Goal: Task Accomplishment & Management: Manage account settings

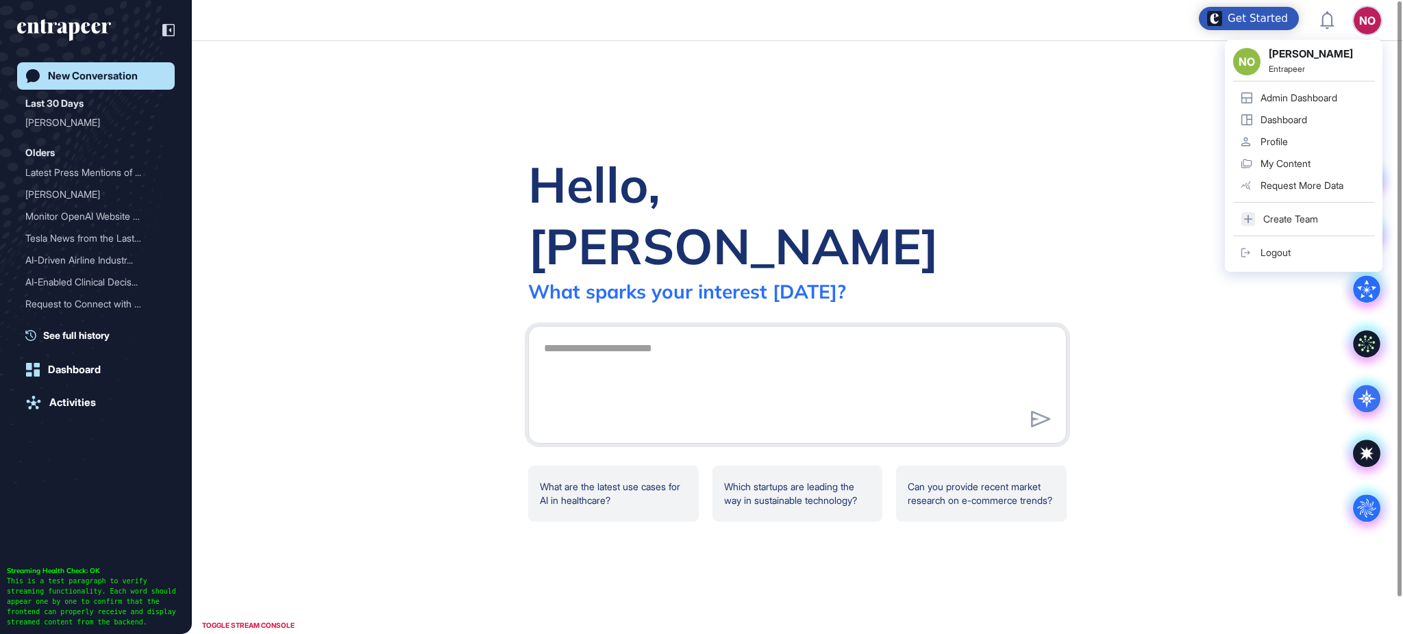
click at [1314, 97] on link "Admin Dashboard" at bounding box center [1303, 98] width 141 height 22
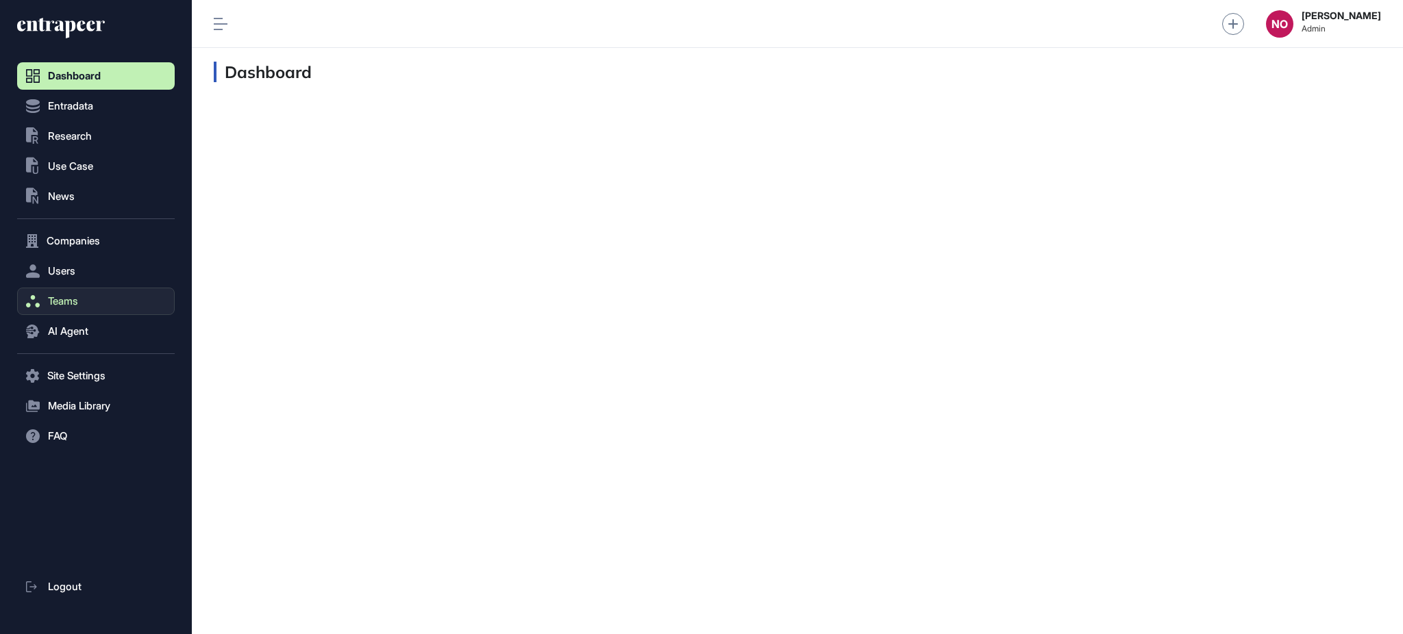
scroll to position [1, 1]
click at [106, 240] on button "Companies" at bounding box center [96, 240] width 158 height 27
click at [84, 275] on span "Company List" at bounding box center [74, 269] width 59 height 11
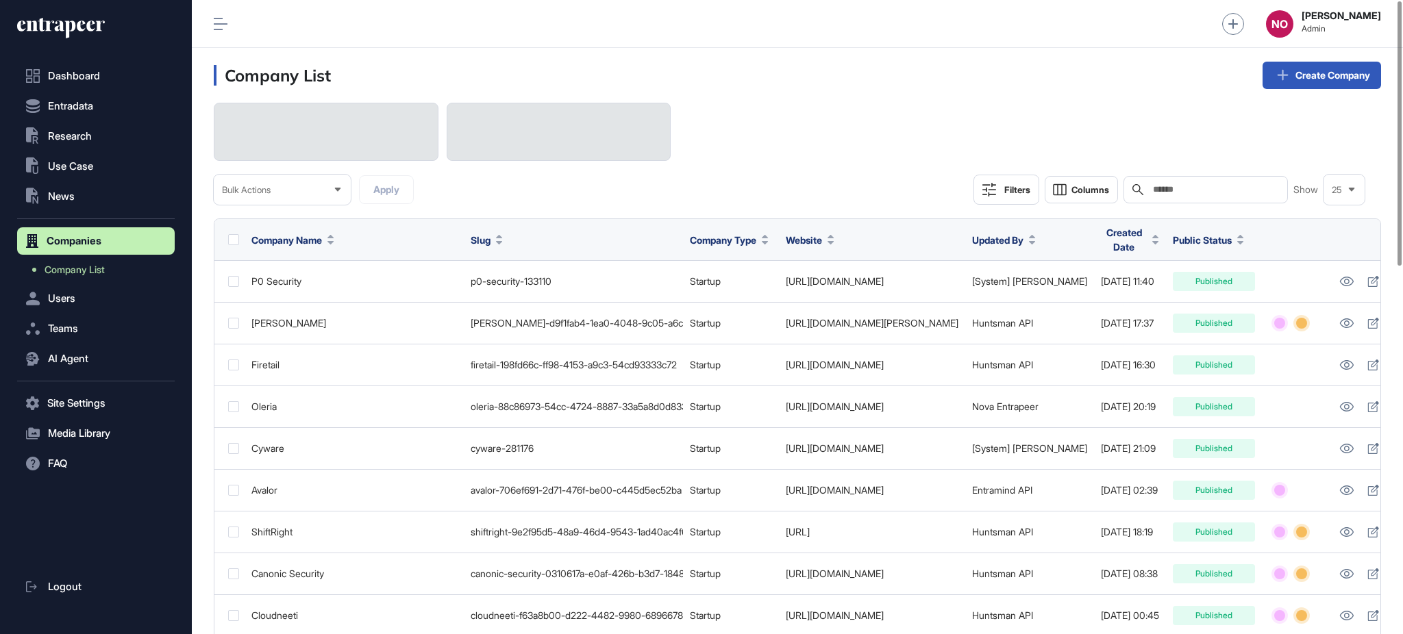
click at [1228, 184] on input "text" at bounding box center [1214, 189] width 127 height 11
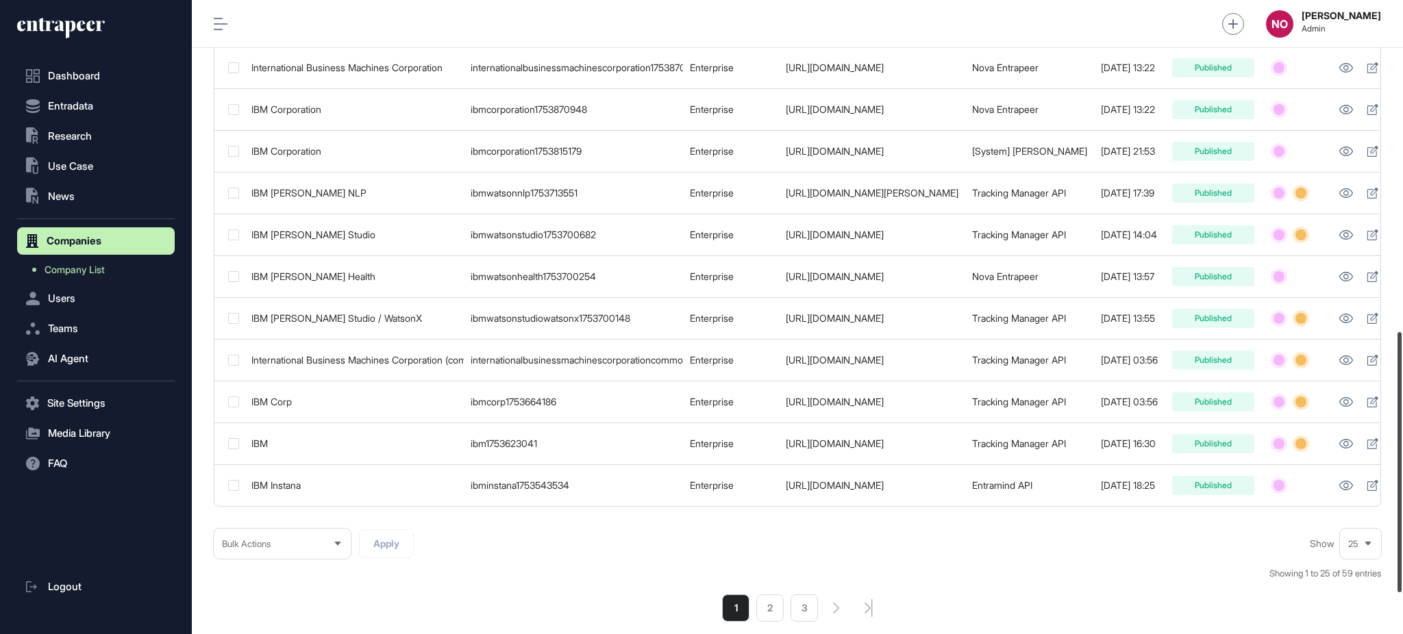
scroll to position [805, 0]
drag, startPoint x: 1401, startPoint y: 344, endPoint x: 1395, endPoint y: 536, distance: 191.2
click at [1314, 536] on div at bounding box center [1399, 462] width 4 height 260
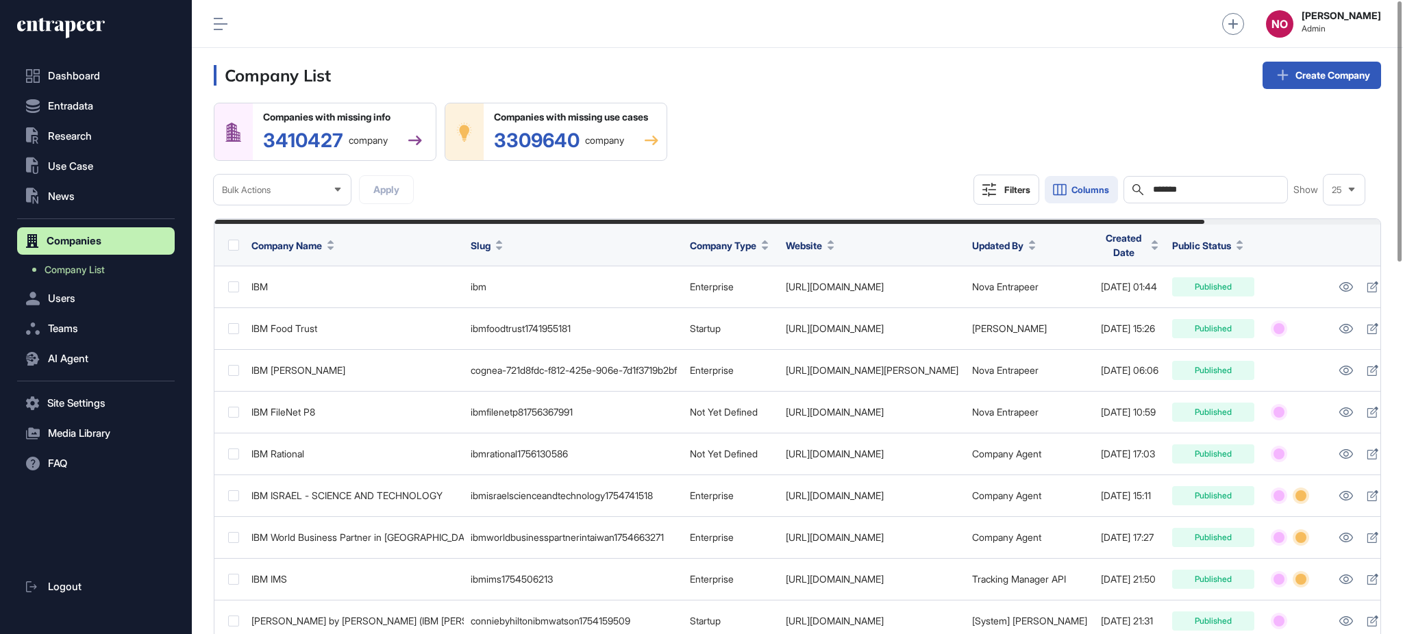
drag, startPoint x: 1202, startPoint y: 185, endPoint x: 1059, endPoint y: 187, distance: 143.2
click at [1059, 187] on div "Filters Columns Search ******* Show 25" at bounding box center [1168, 190] width 391 height 30
paste input "**"
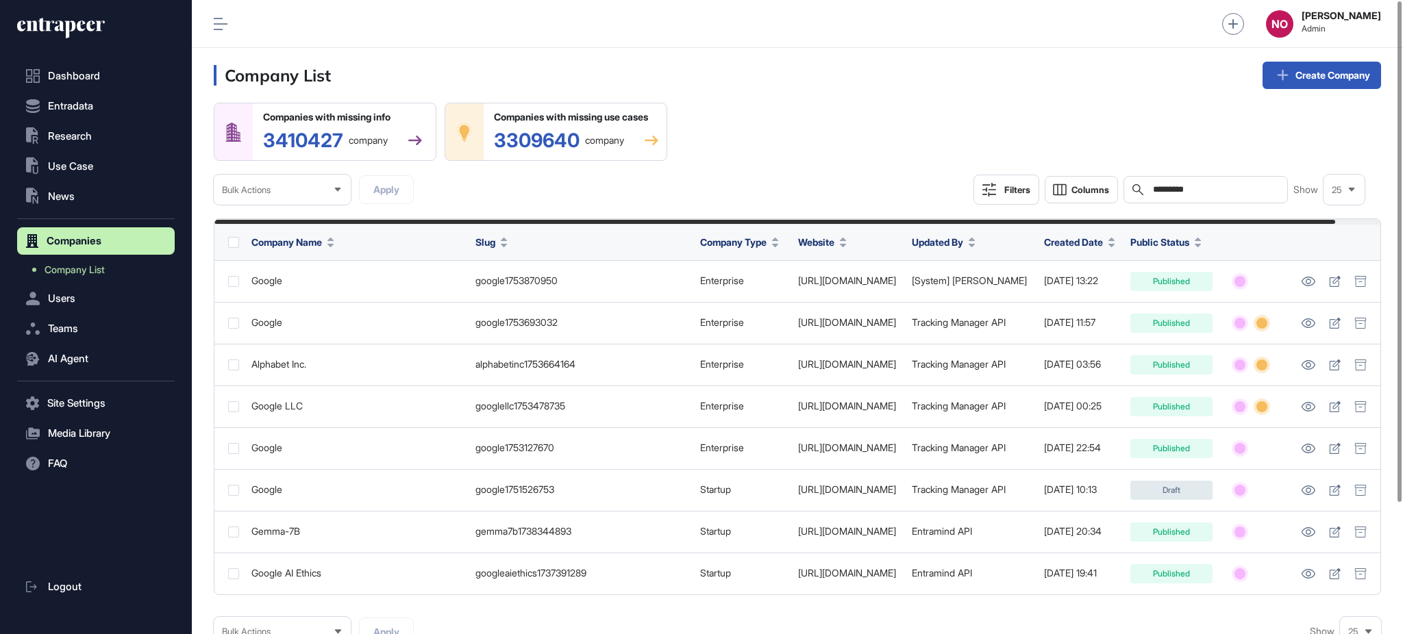
click at [321, 241] on span "Company Name" at bounding box center [286, 242] width 71 height 14
click at [313, 269] on div "Sort Ascending" at bounding box center [300, 278] width 85 height 20
drag, startPoint x: 1155, startPoint y: 189, endPoint x: 1099, endPoint y: 189, distance: 56.2
click at [1099, 189] on div "Filters Columns Search ********* Show 25" at bounding box center [1168, 190] width 391 height 30
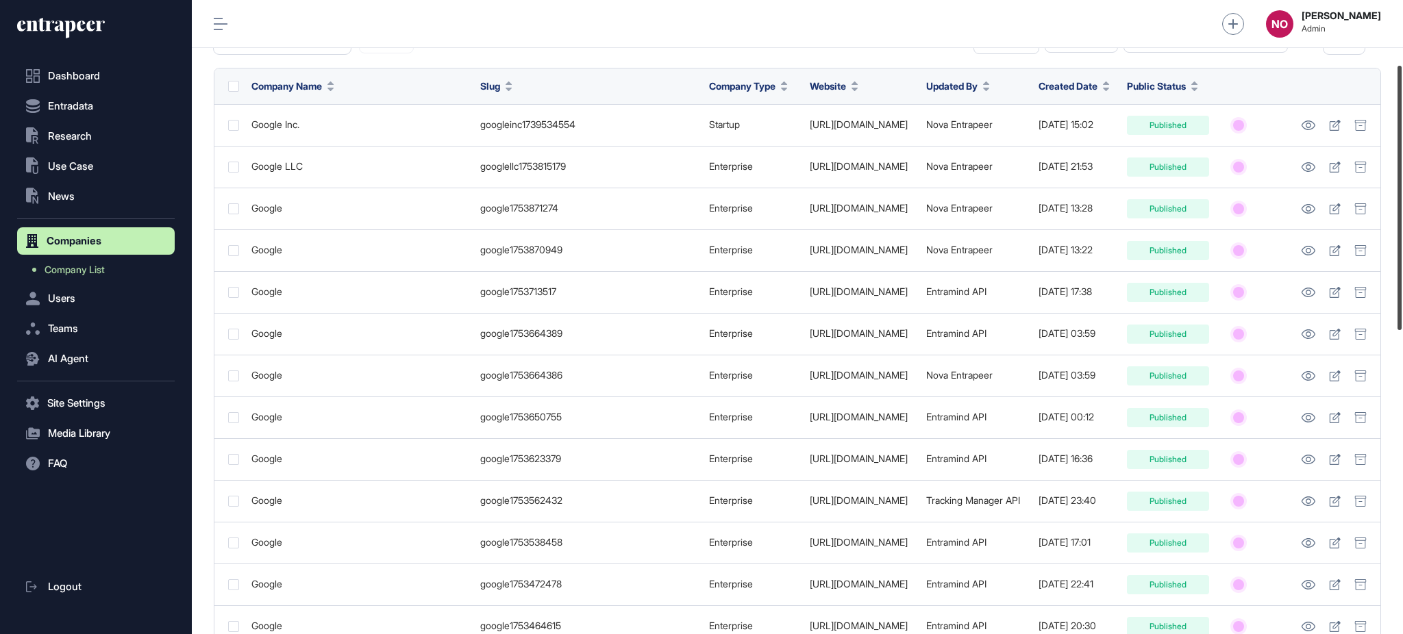
scroll to position [155, 0]
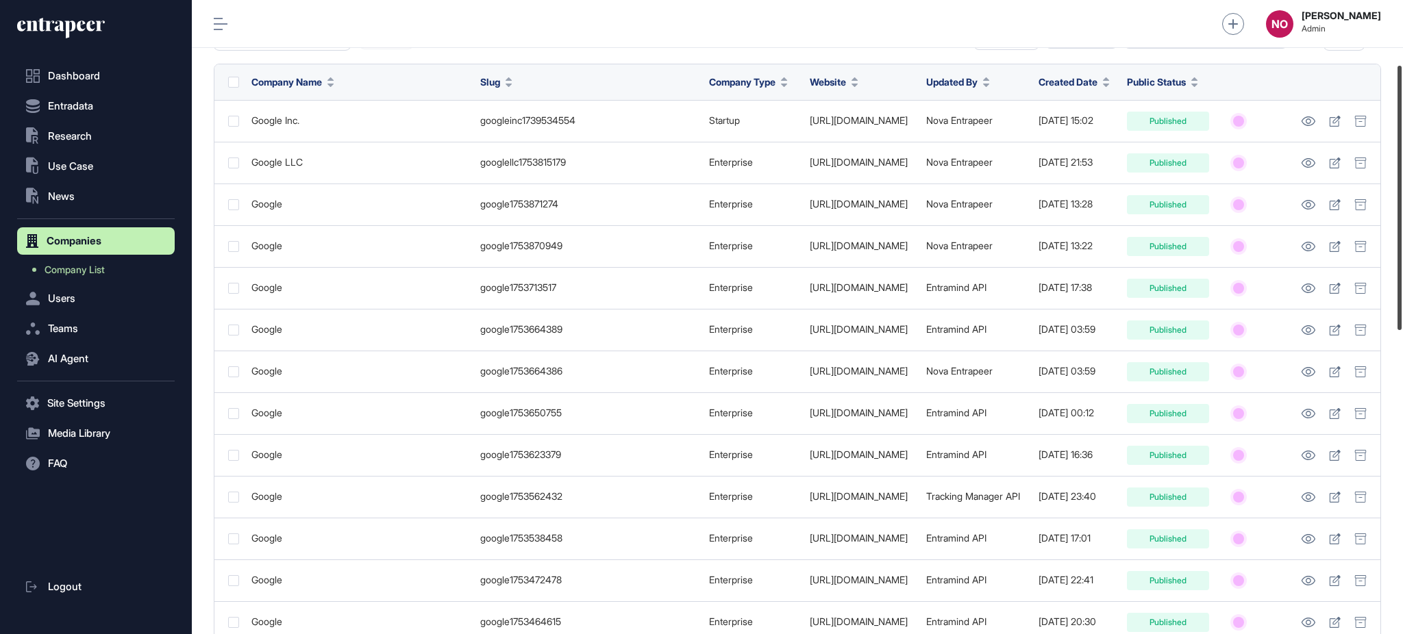
drag, startPoint x: 1401, startPoint y: 240, endPoint x: 1401, endPoint y: 305, distance: 64.4
click at [1314, 305] on div at bounding box center [1399, 198] width 4 height 264
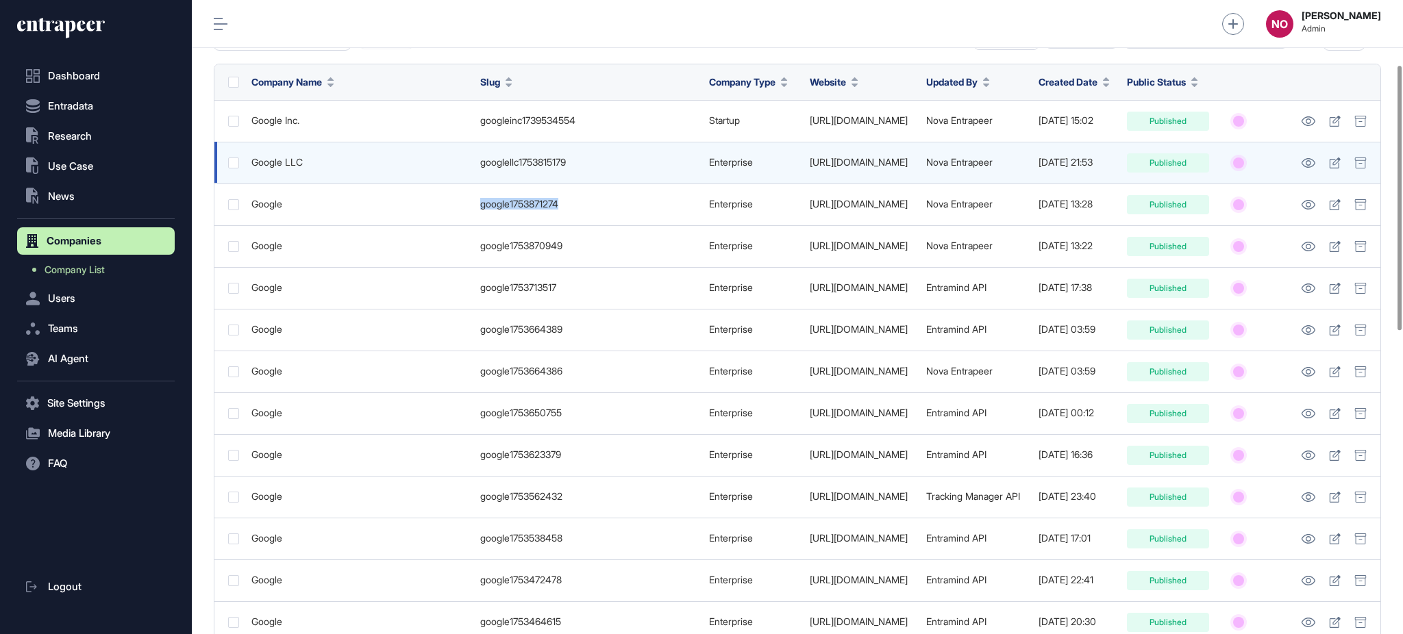
drag, startPoint x: 566, startPoint y: 205, endPoint x: 506, endPoint y: 144, distance: 85.7
click at [475, 214] on td "google1753871274" at bounding box center [587, 205] width 229 height 42
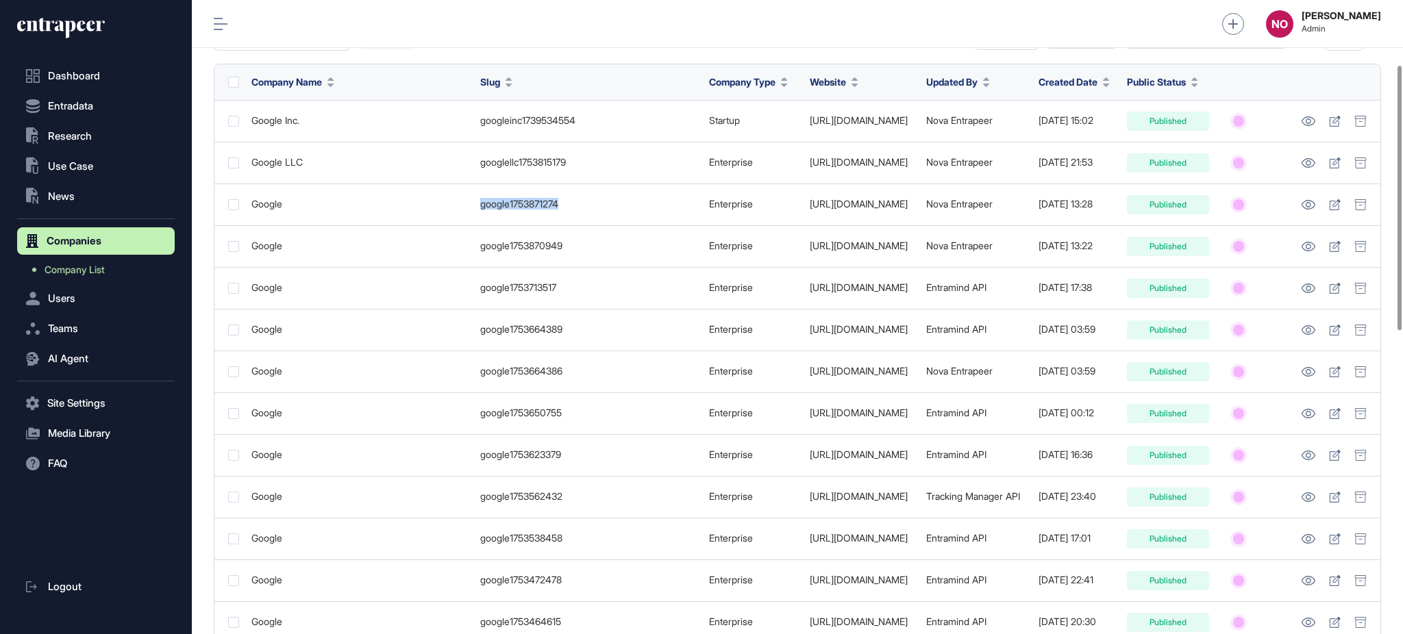
copy div "google1753871274"
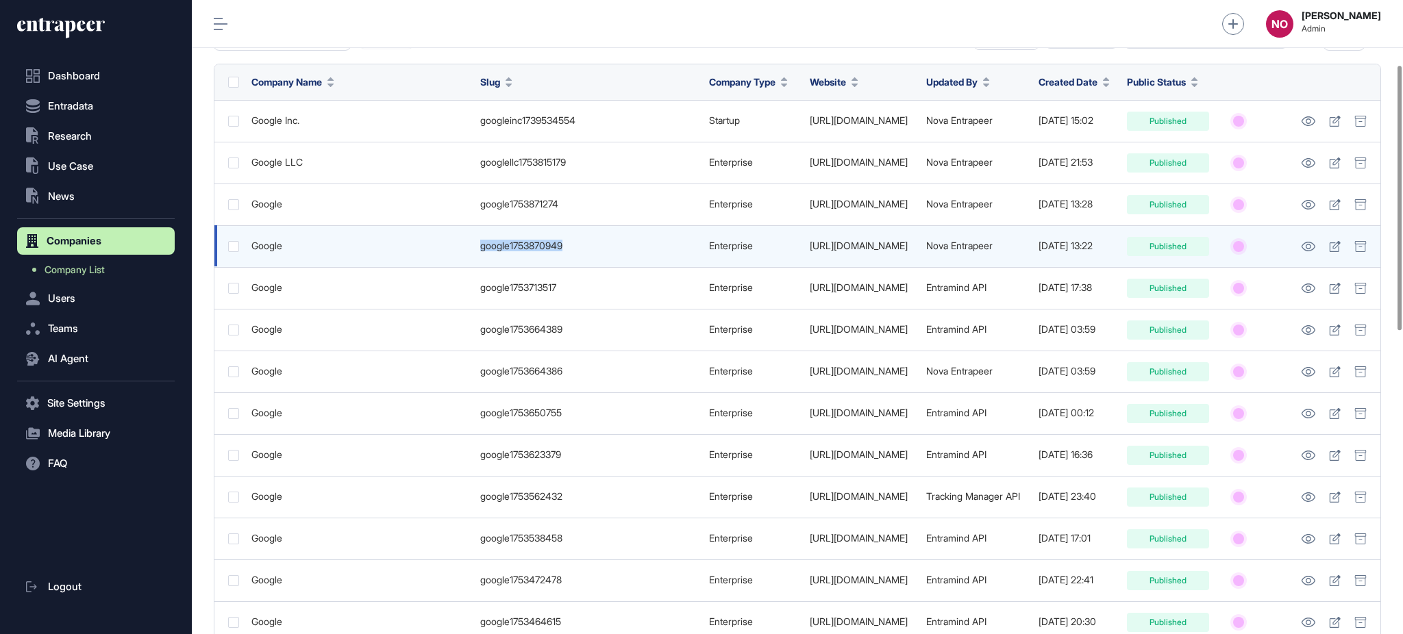
drag, startPoint x: 541, startPoint y: 247, endPoint x: 441, endPoint y: 253, distance: 100.2
click at [441, 253] on tr "Google google1753870949 Enterprise https://about.google/ Nova Entrapeer 2025-07…" at bounding box center [797, 246] width 1166 height 42
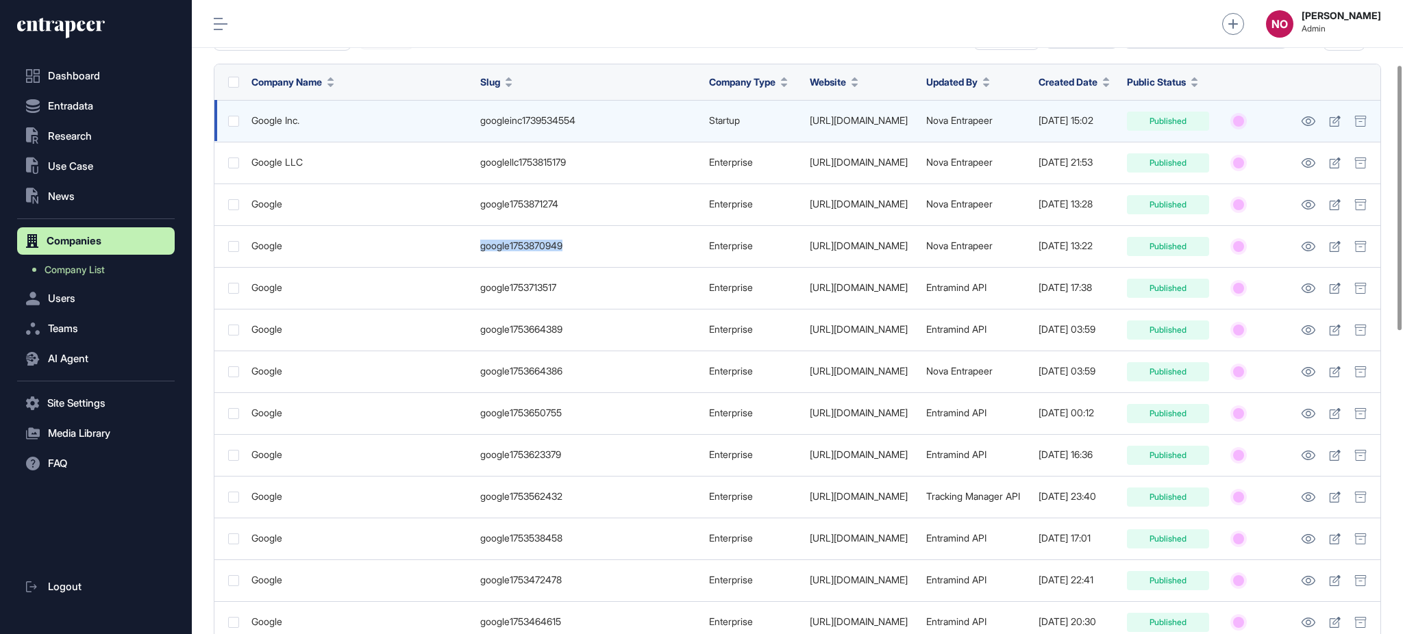
copy tr "google1753870949"
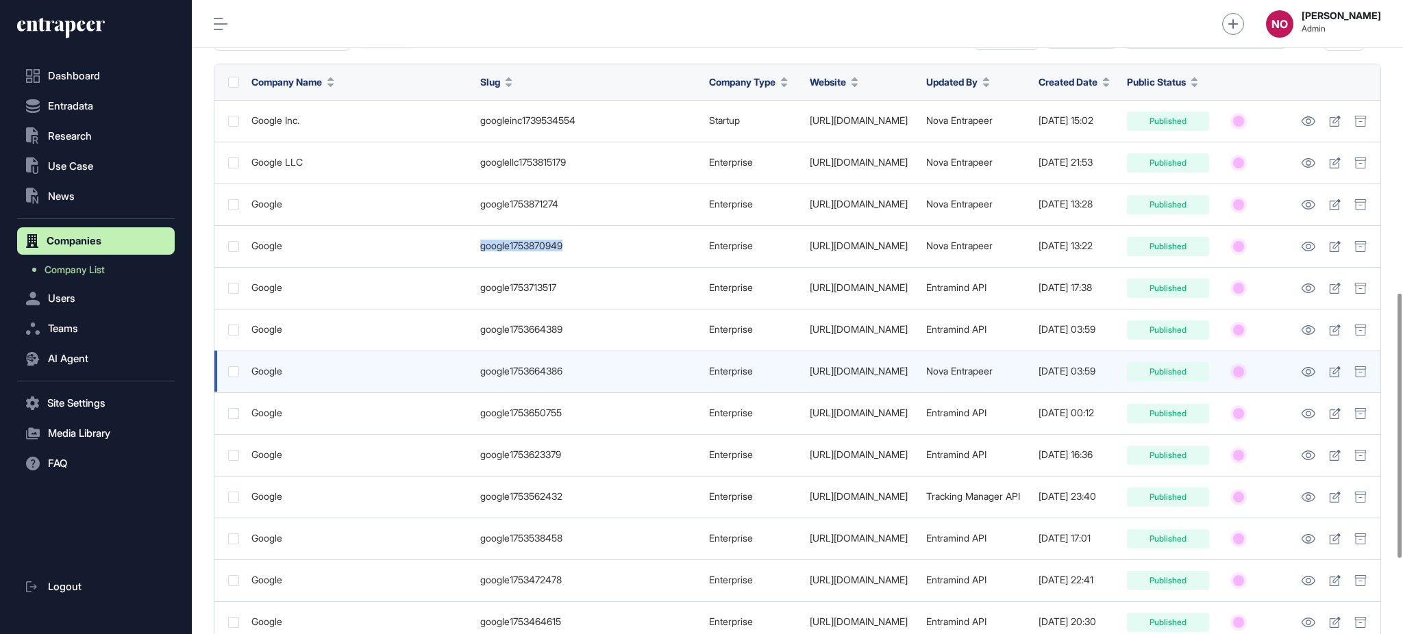
scroll to position [883, 0]
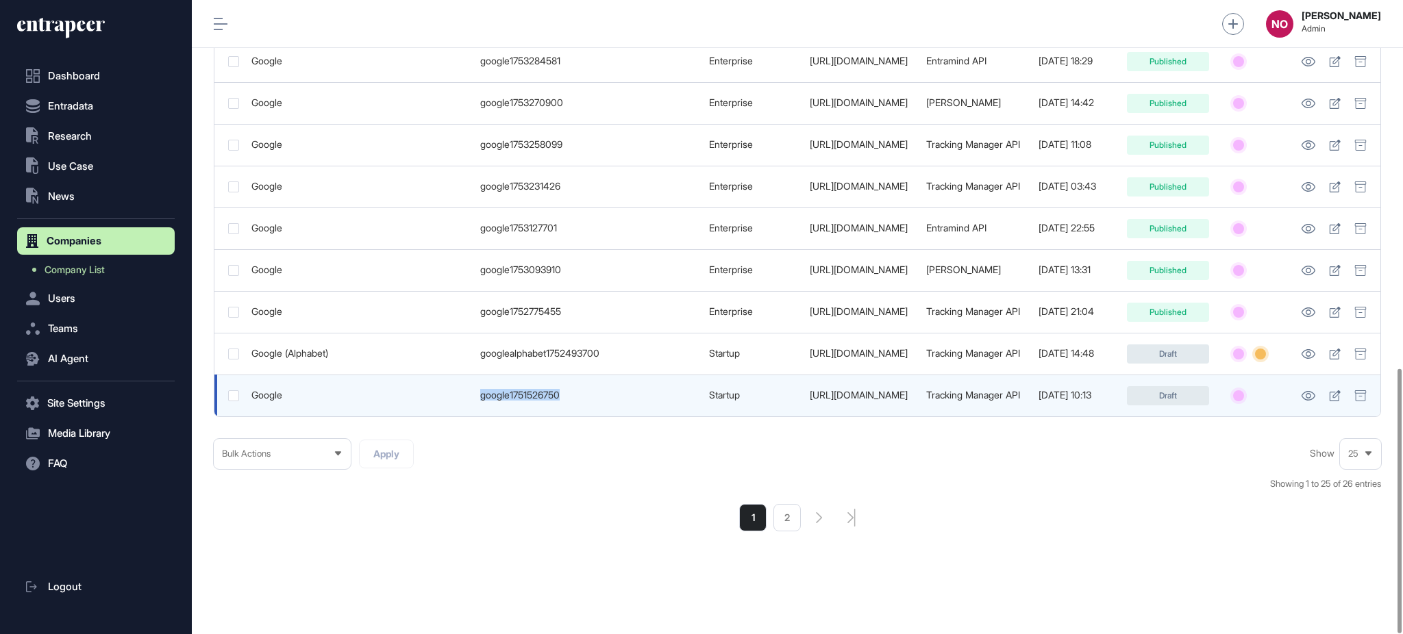
drag, startPoint x: 607, startPoint y: 398, endPoint x: 477, endPoint y: 409, distance: 130.6
click at [477, 409] on td "google1751526750" at bounding box center [587, 396] width 229 height 42
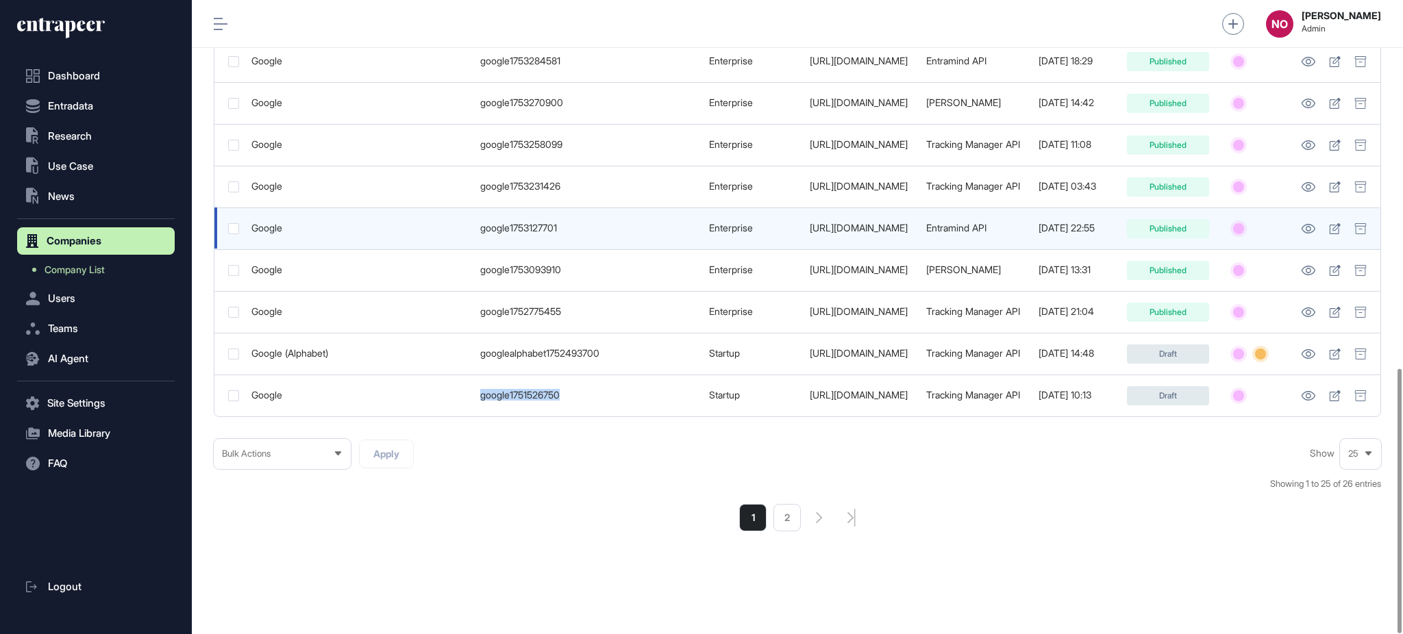
copy div "google1751526750"
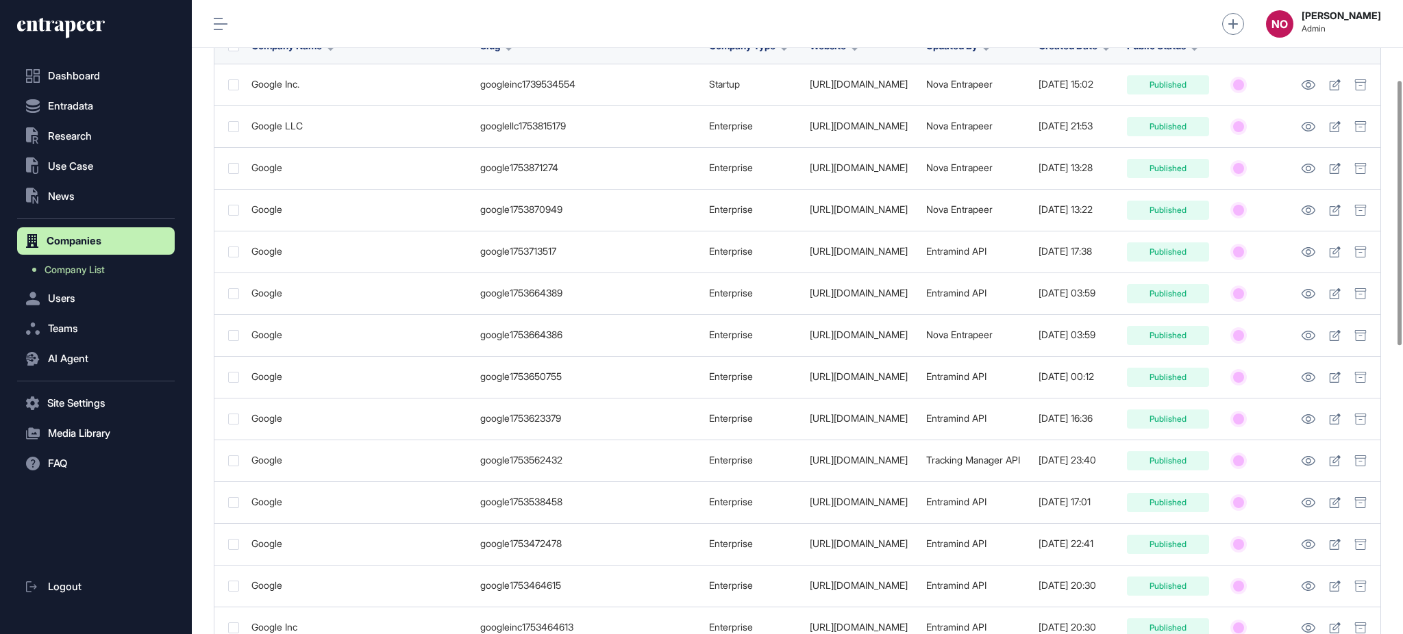
scroll to position [0, 0]
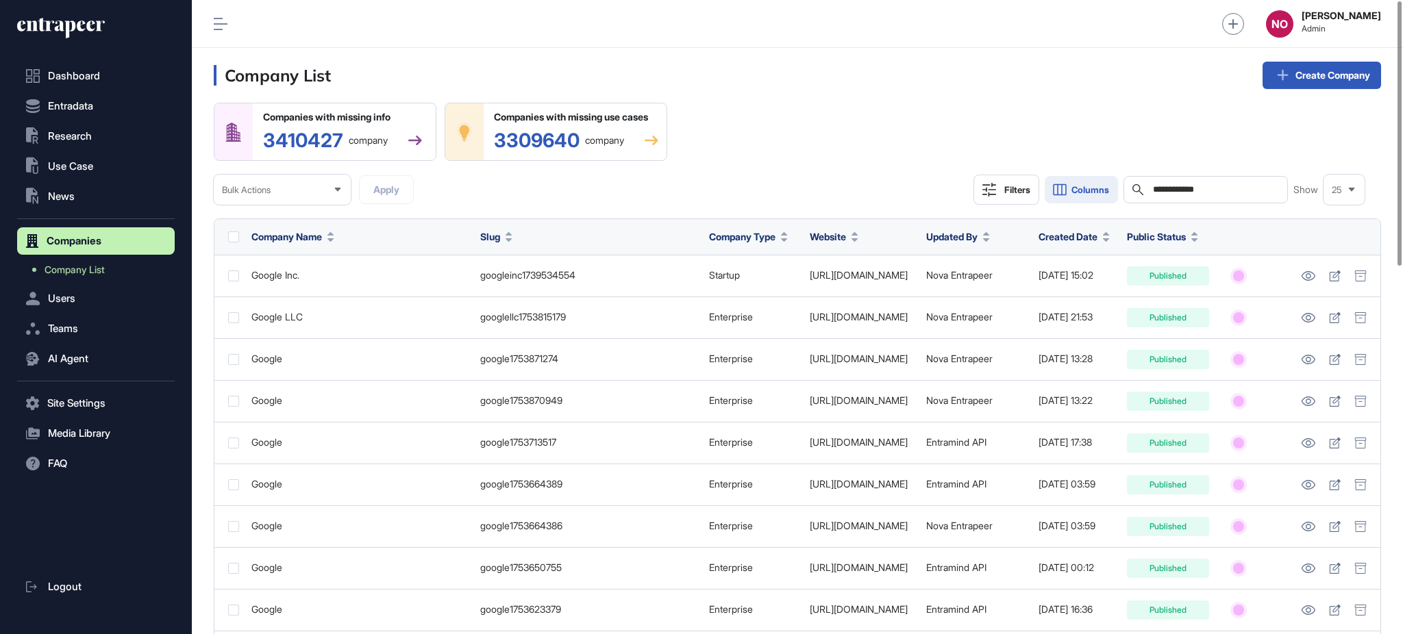
drag, startPoint x: 1217, startPoint y: 191, endPoint x: 1101, endPoint y: 197, distance: 115.9
click at [1101, 197] on div "**********" at bounding box center [1168, 190] width 391 height 30
paste input "****"
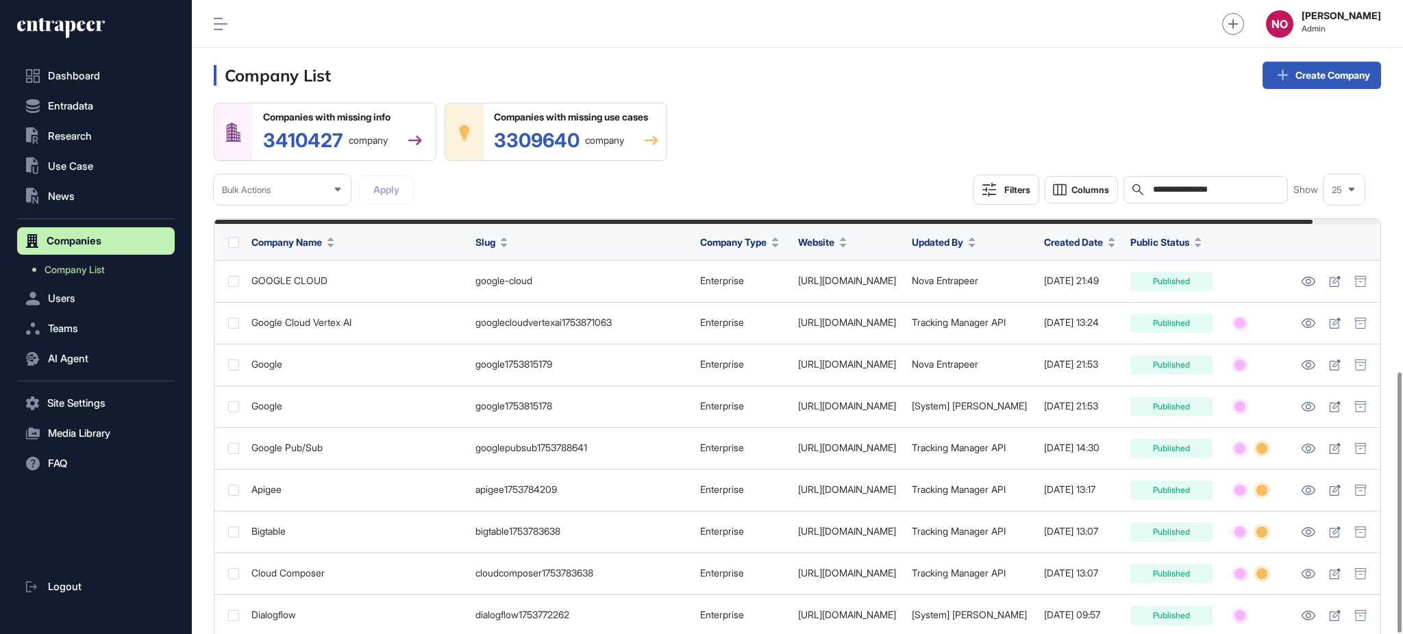
scroll to position [904, 0]
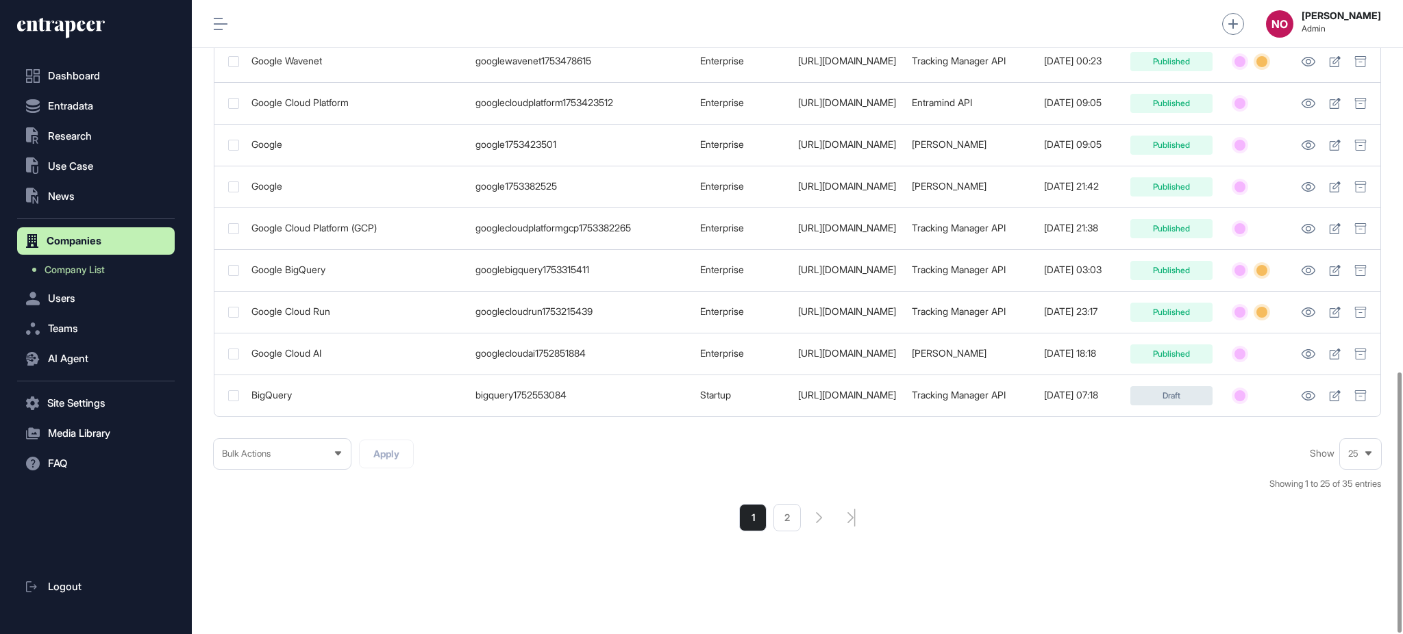
click at [1144, 529] on div "1 2" at bounding box center [797, 517] width 1167 height 27
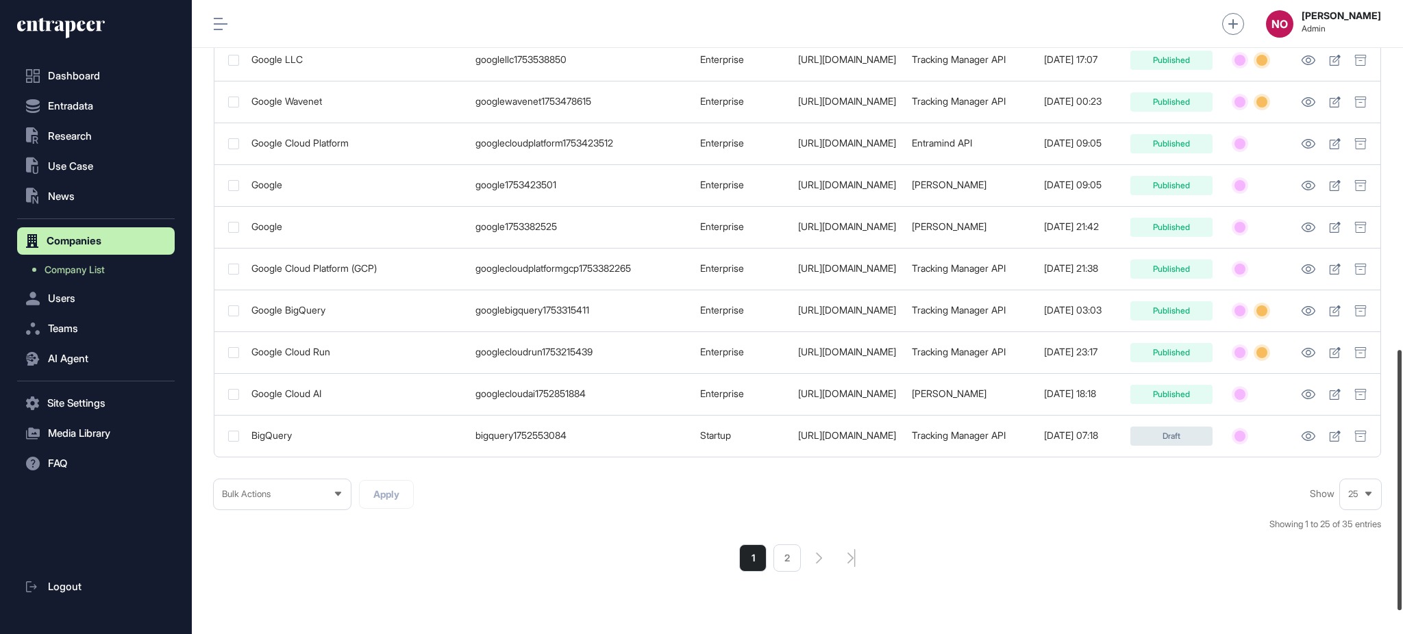
scroll to position [849, 0]
drag, startPoint x: 1401, startPoint y: 559, endPoint x: 1401, endPoint y: 536, distance: 22.6
click at [1314, 536] on div at bounding box center [1399, 480] width 4 height 260
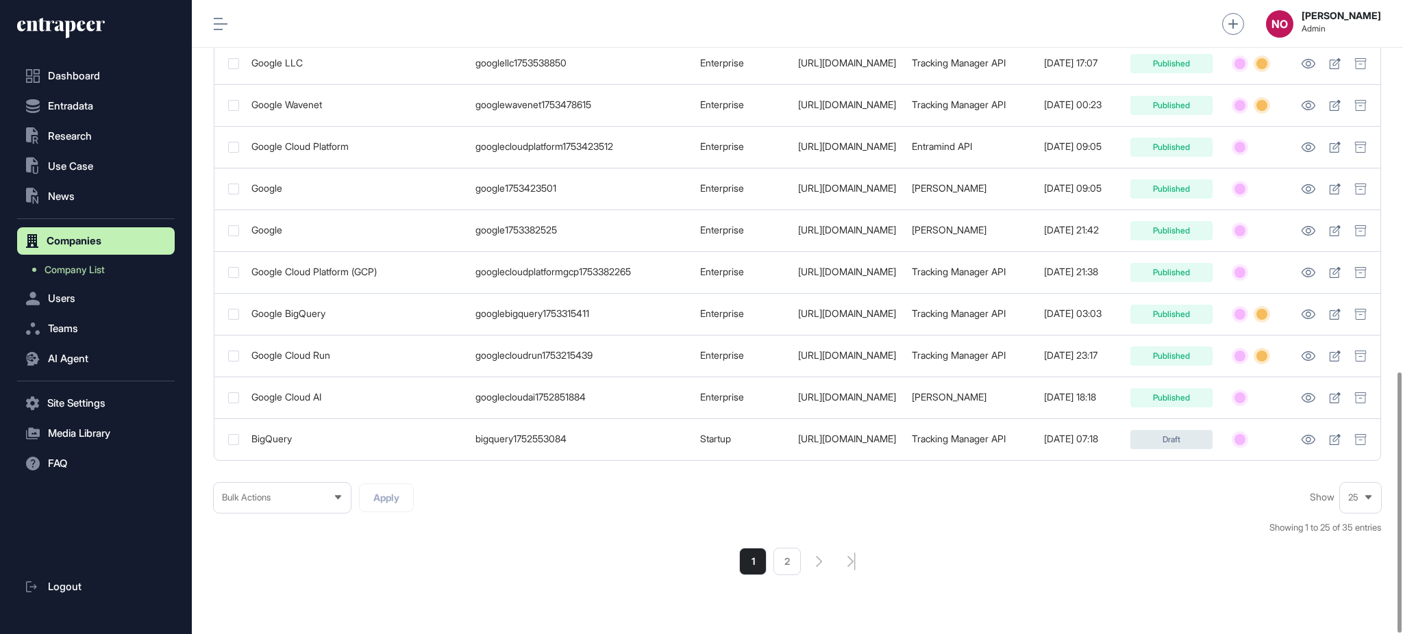
scroll to position [904, 0]
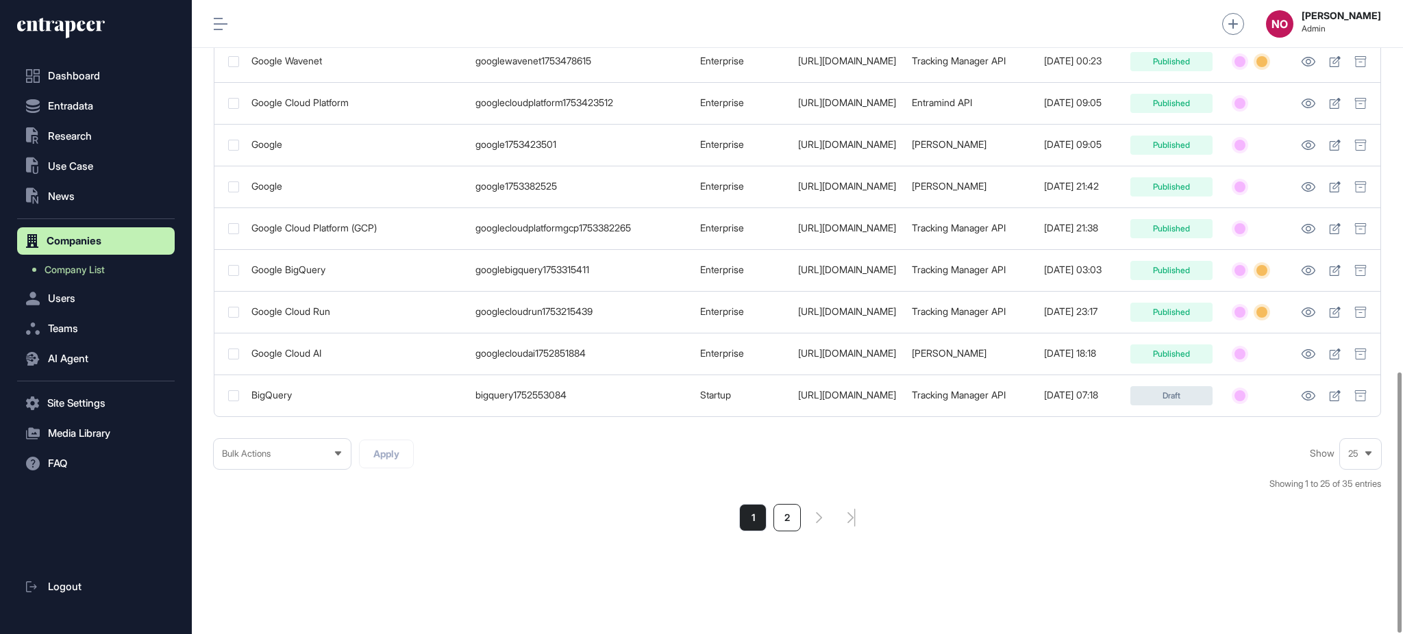
click at [795, 518] on li "2" at bounding box center [786, 517] width 27 height 27
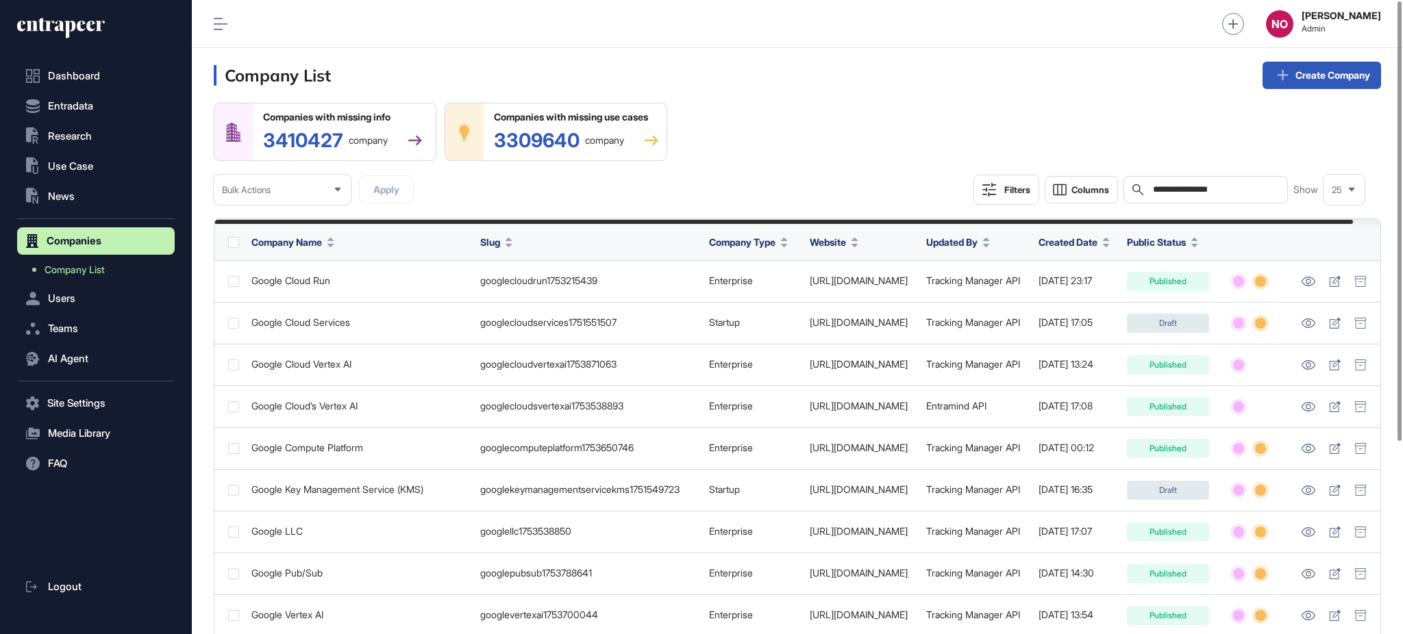
click at [1242, 187] on input "**********" at bounding box center [1214, 189] width 127 height 11
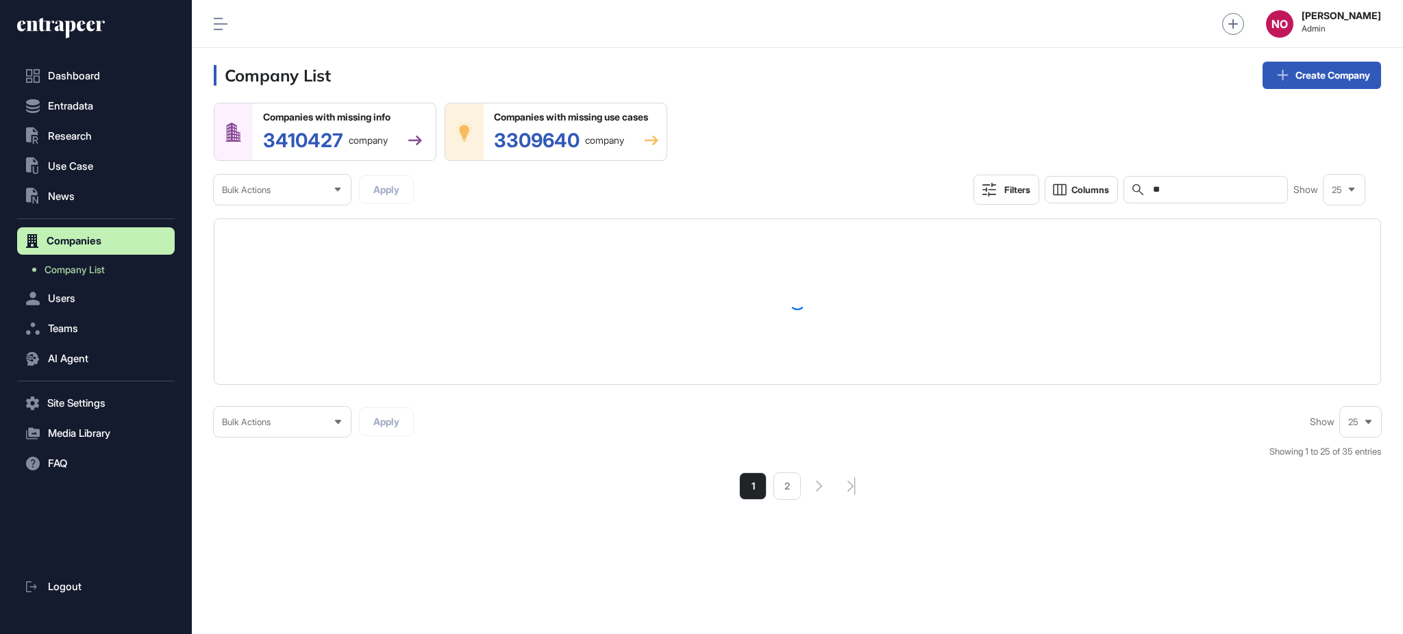
type input "*"
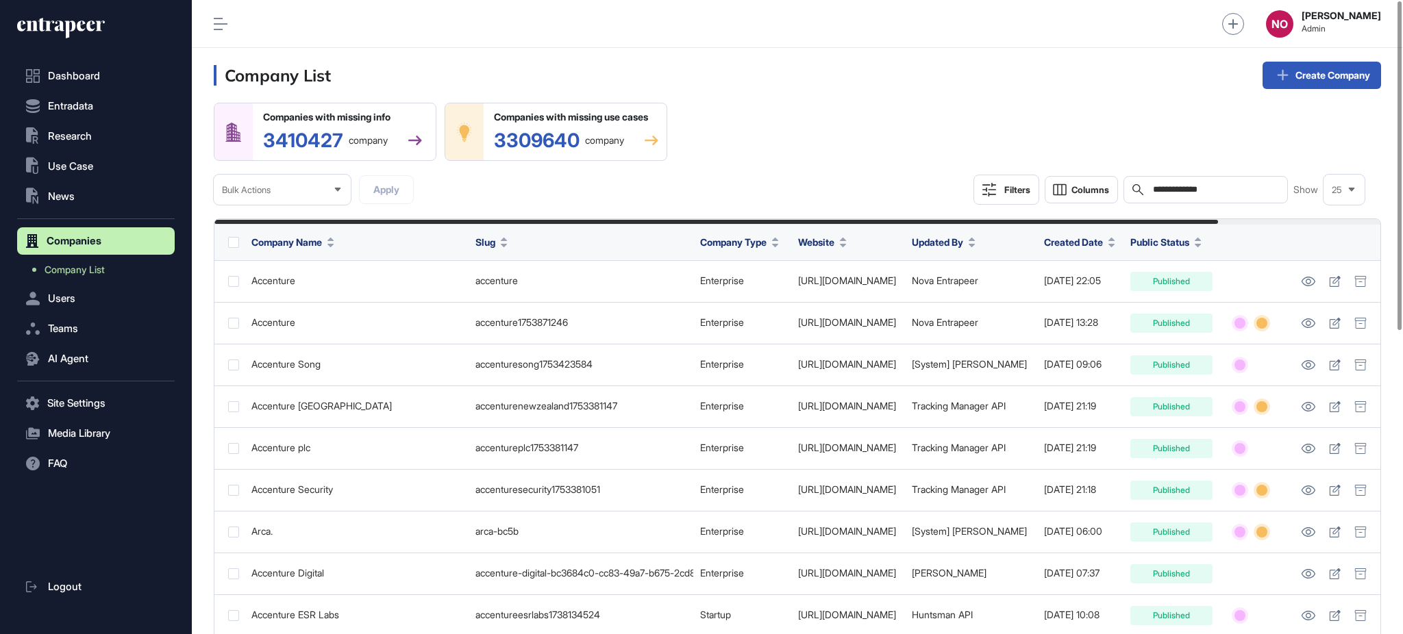
type input "**********"
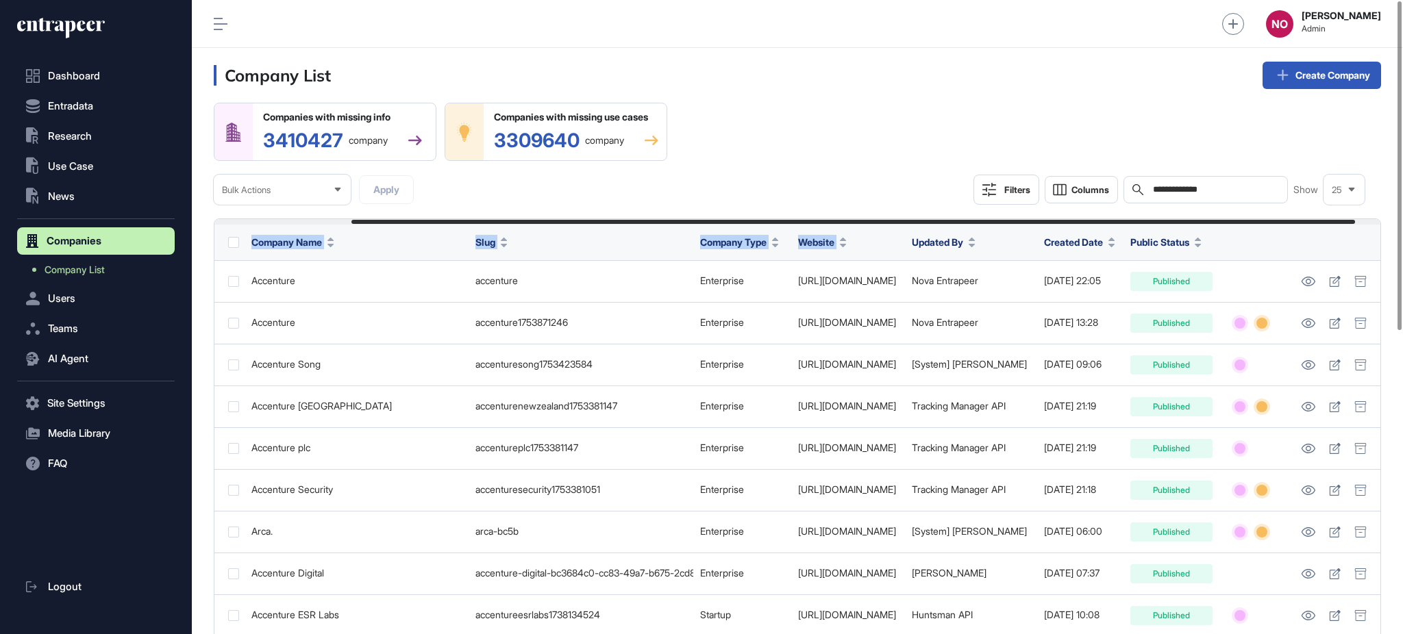
scroll to position [0, 189]
drag, startPoint x: 919, startPoint y: 221, endPoint x: 1175, endPoint y: 260, distance: 258.4
click at [1175, 260] on div "Company Name Slug Company Type Website Updated By Created Date Public Status Ac…" at bounding box center [797, 615] width 1167 height 794
click at [976, 175] on button "Filters" at bounding box center [1006, 190] width 66 height 30
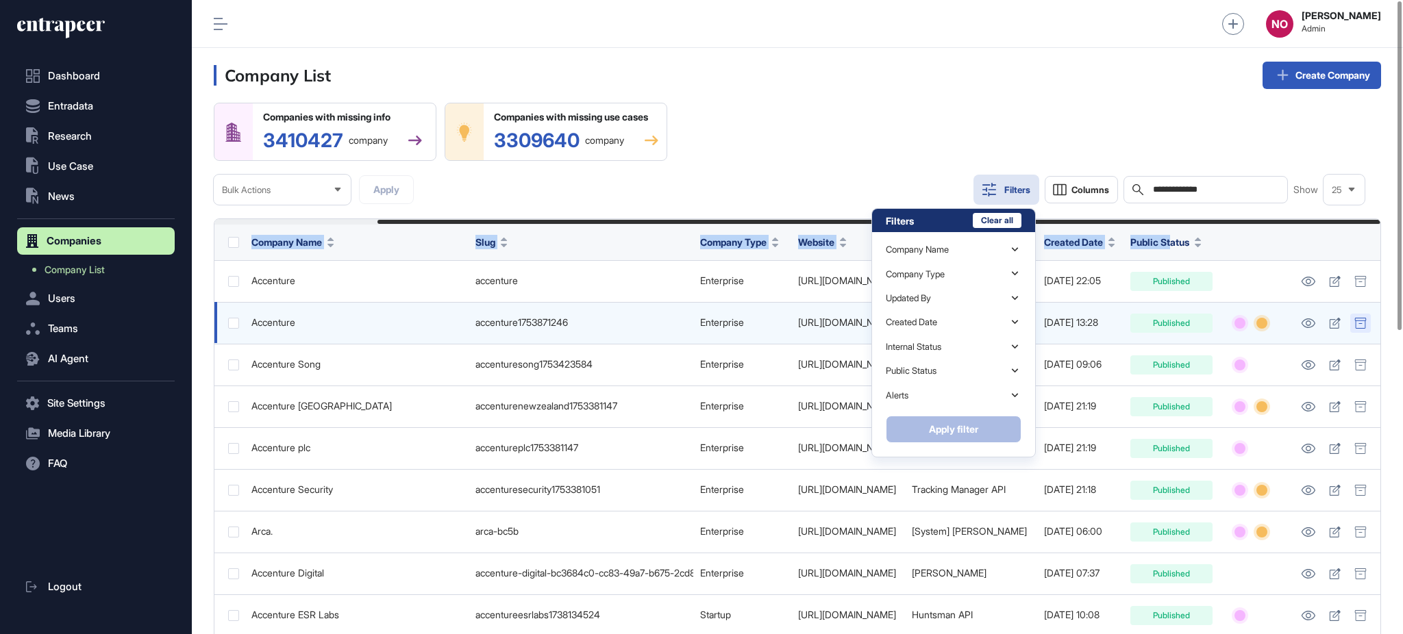
click at [1314, 329] on icon at bounding box center [1360, 323] width 12 height 11
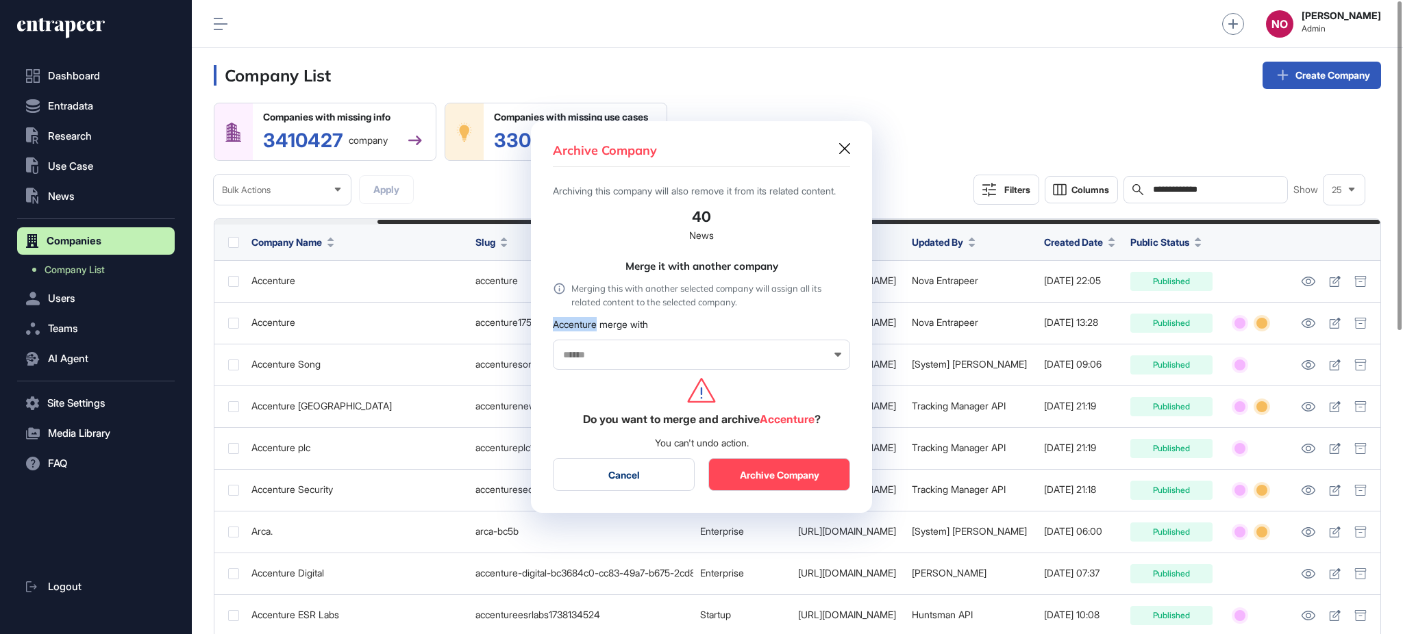
drag, startPoint x: 553, startPoint y: 332, endPoint x: 599, endPoint y: 332, distance: 45.9
click at [599, 331] on div "Accenture merge with" at bounding box center [701, 324] width 297 height 14
copy div "Accenture"
click at [599, 360] on input "text" at bounding box center [693, 355] width 262 height 12
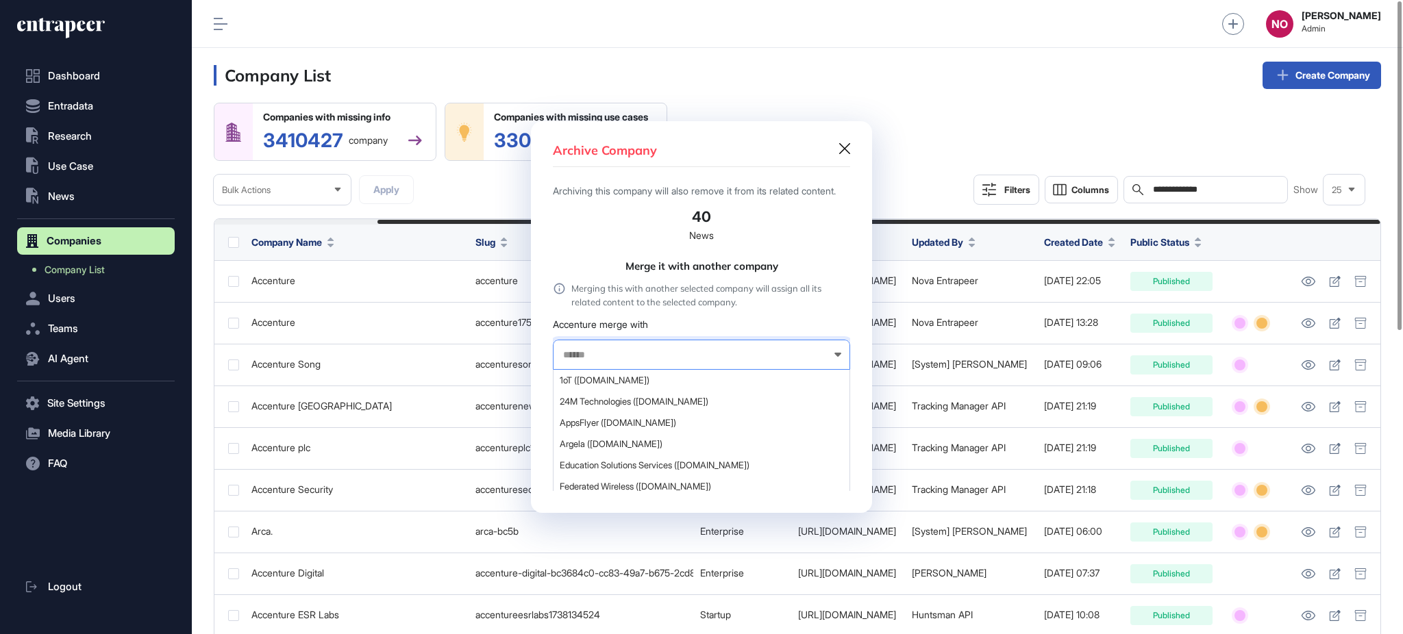
paste input "*********"
type input "*********"
click at [634, 386] on span "Accenture ([DOMAIN_NAME])" at bounding box center [701, 380] width 282 height 10
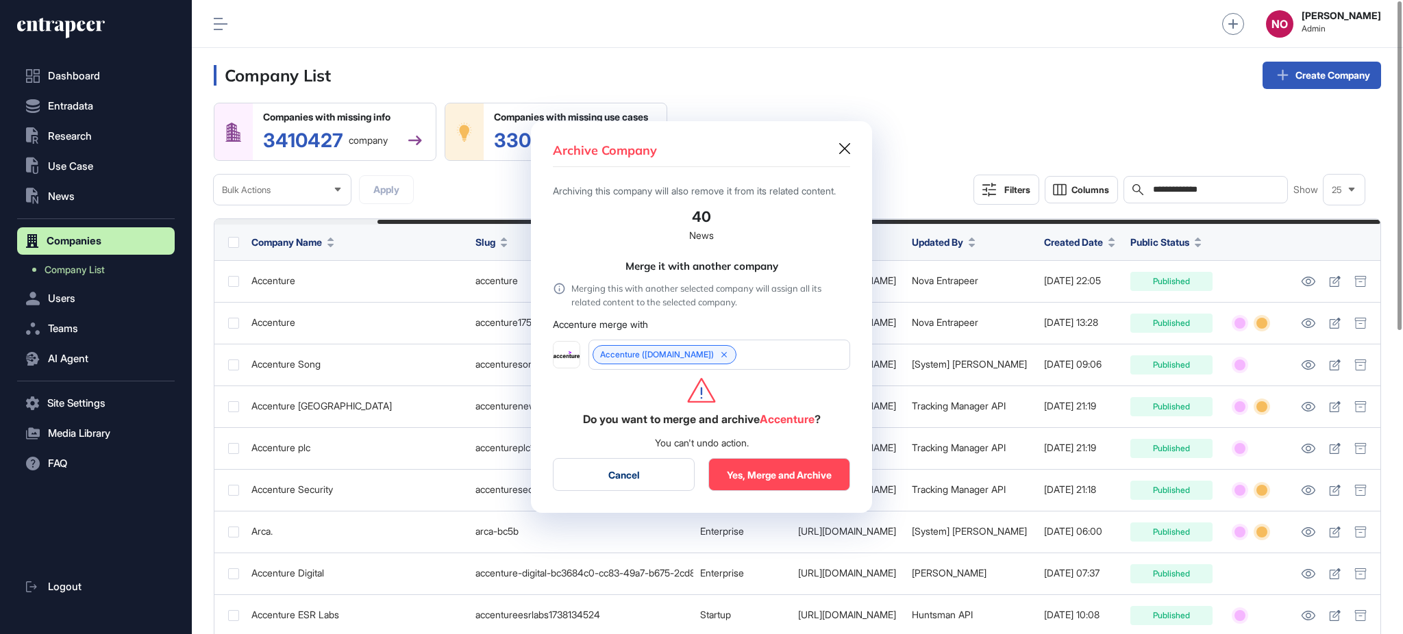
click at [771, 478] on button "Yes, Merge and Archive" at bounding box center [779, 474] width 142 height 33
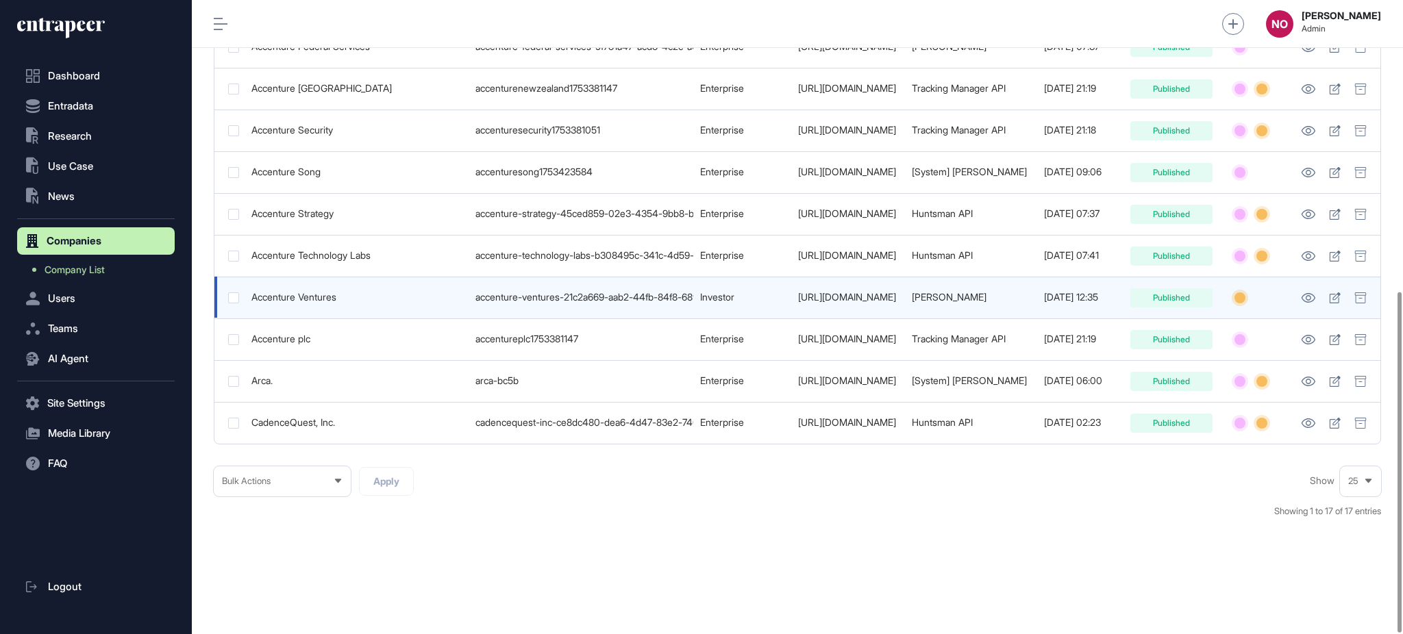
scroll to position [542, 0]
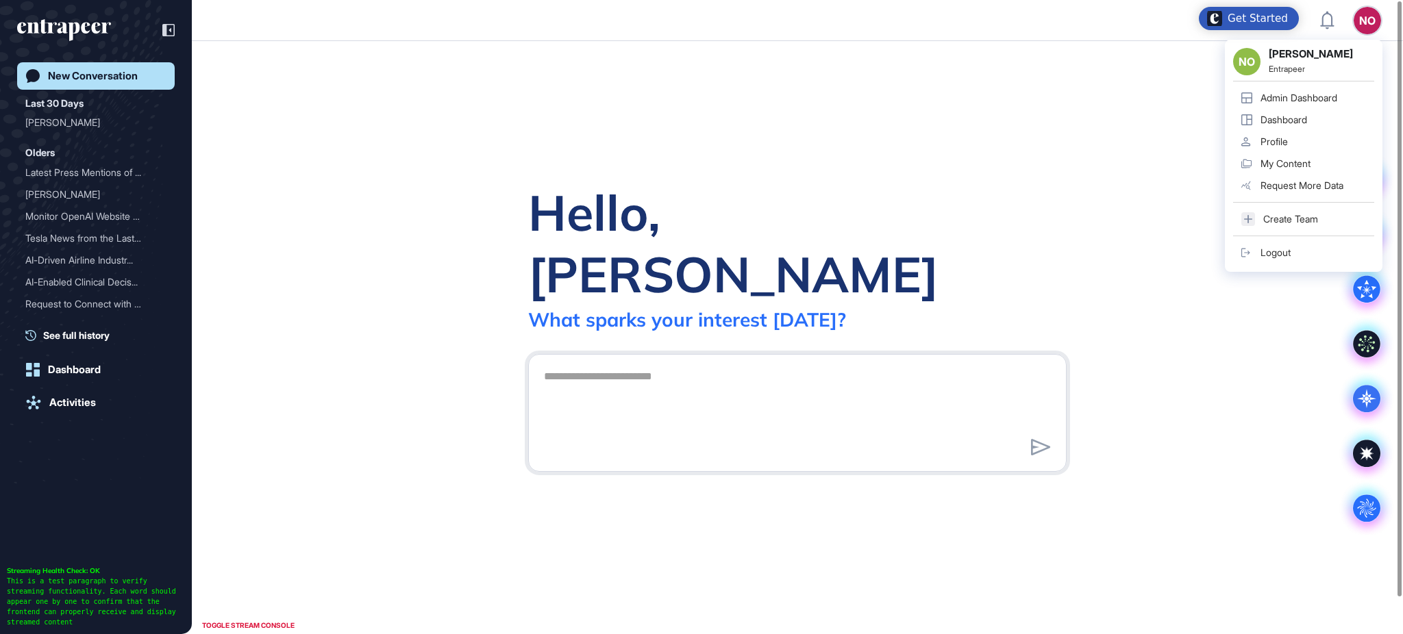
click at [1344, 92] on link "Admin Dashboard" at bounding box center [1303, 98] width 141 height 22
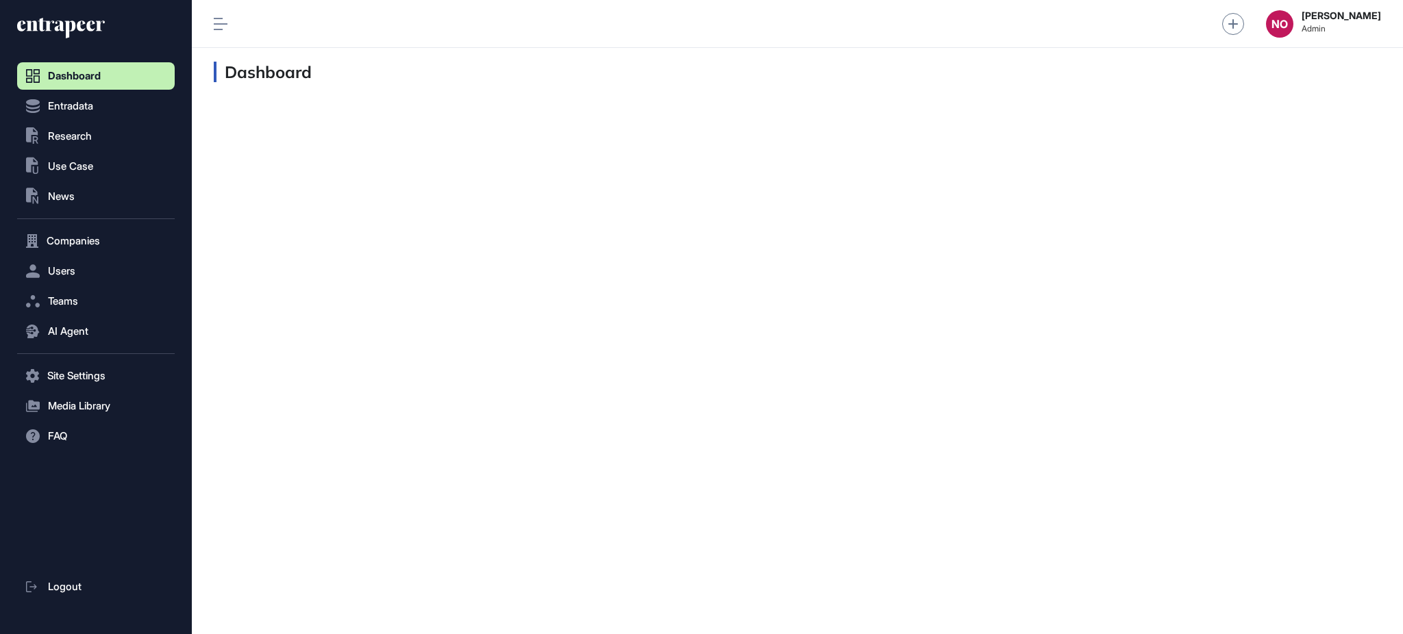
scroll to position [1, 1]
click at [95, 238] on span "Companies" at bounding box center [73, 241] width 53 height 11
click at [92, 260] on link "Company List" at bounding box center [99, 270] width 151 height 25
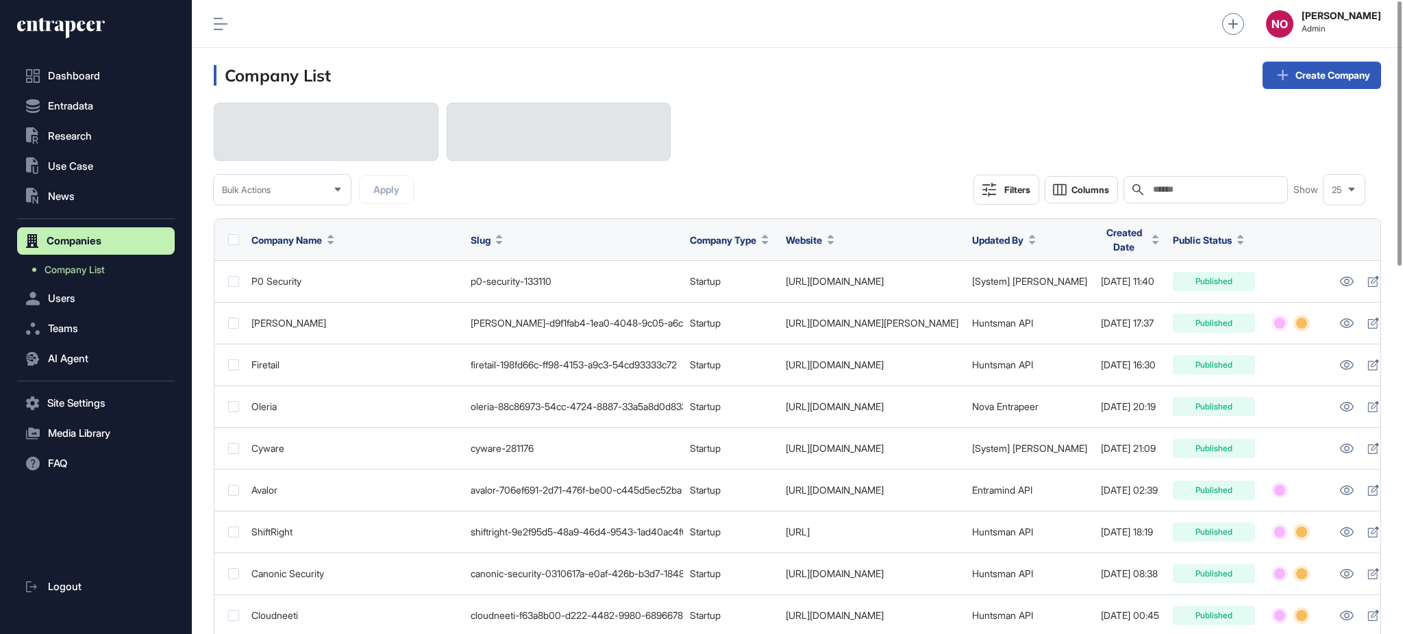
click at [1245, 192] on input "text" at bounding box center [1214, 189] width 127 height 11
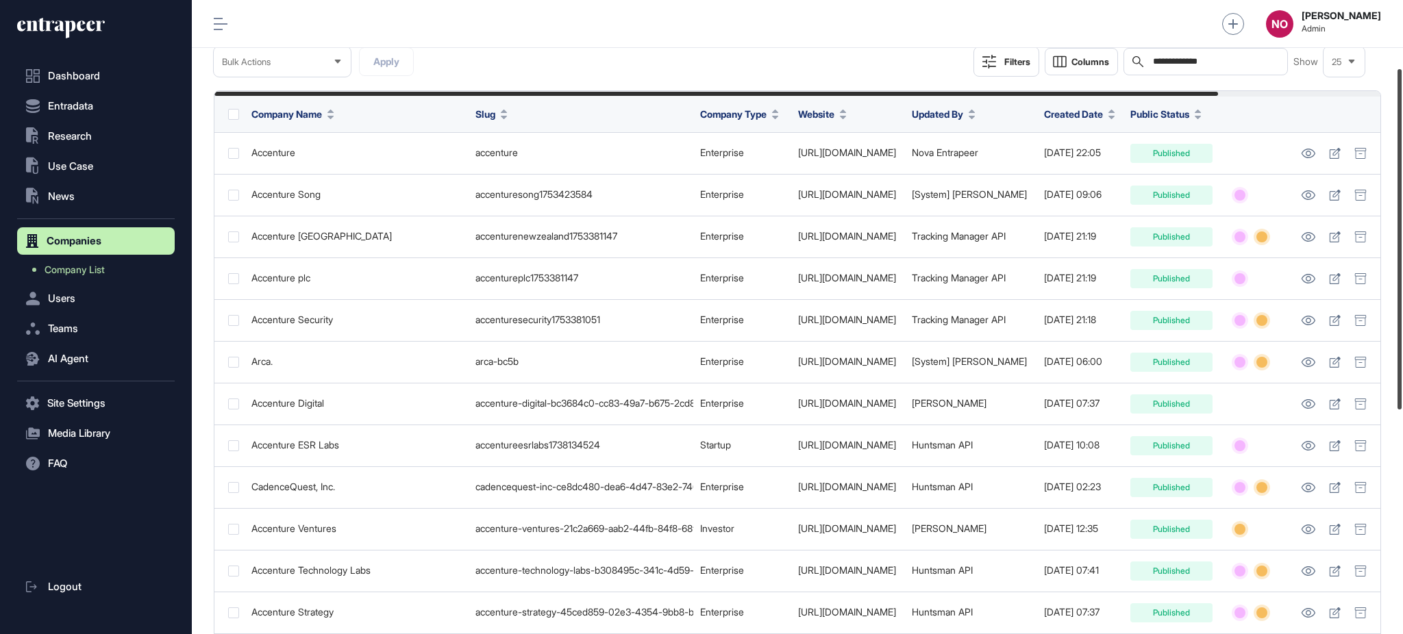
scroll to position [126, 0]
drag, startPoint x: 1401, startPoint y: 190, endPoint x: 1401, endPoint y: 258, distance: 67.8
click at [1401, 258] on div at bounding box center [1399, 239] width 4 height 340
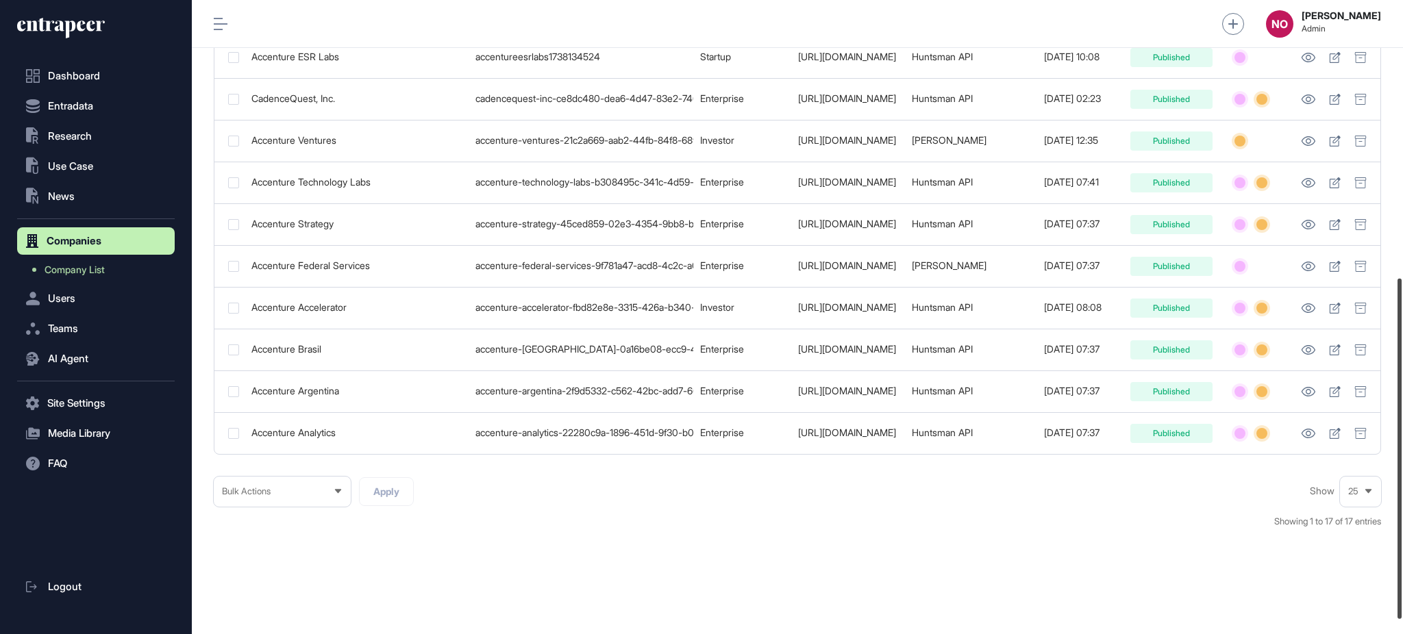
scroll to position [512, 0]
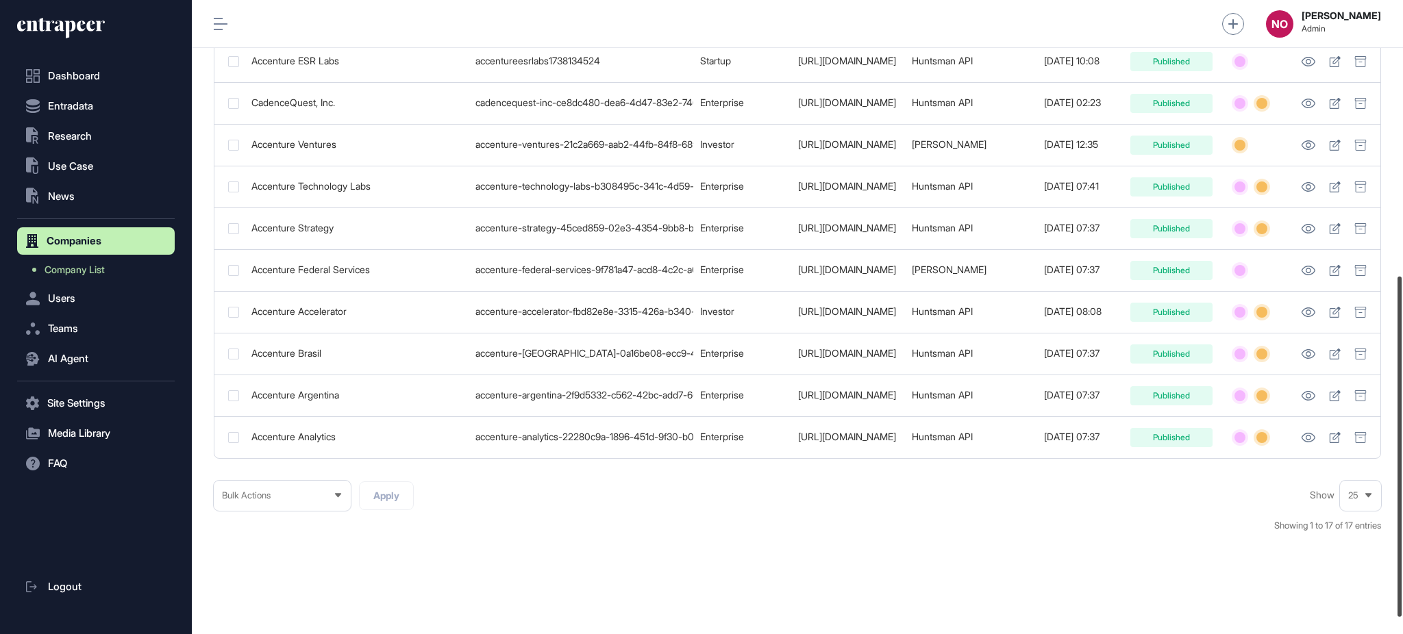
drag, startPoint x: 1401, startPoint y: 521, endPoint x: 1401, endPoint y: 505, distance: 15.8
click at [1401, 505] on div at bounding box center [1399, 447] width 4 height 340
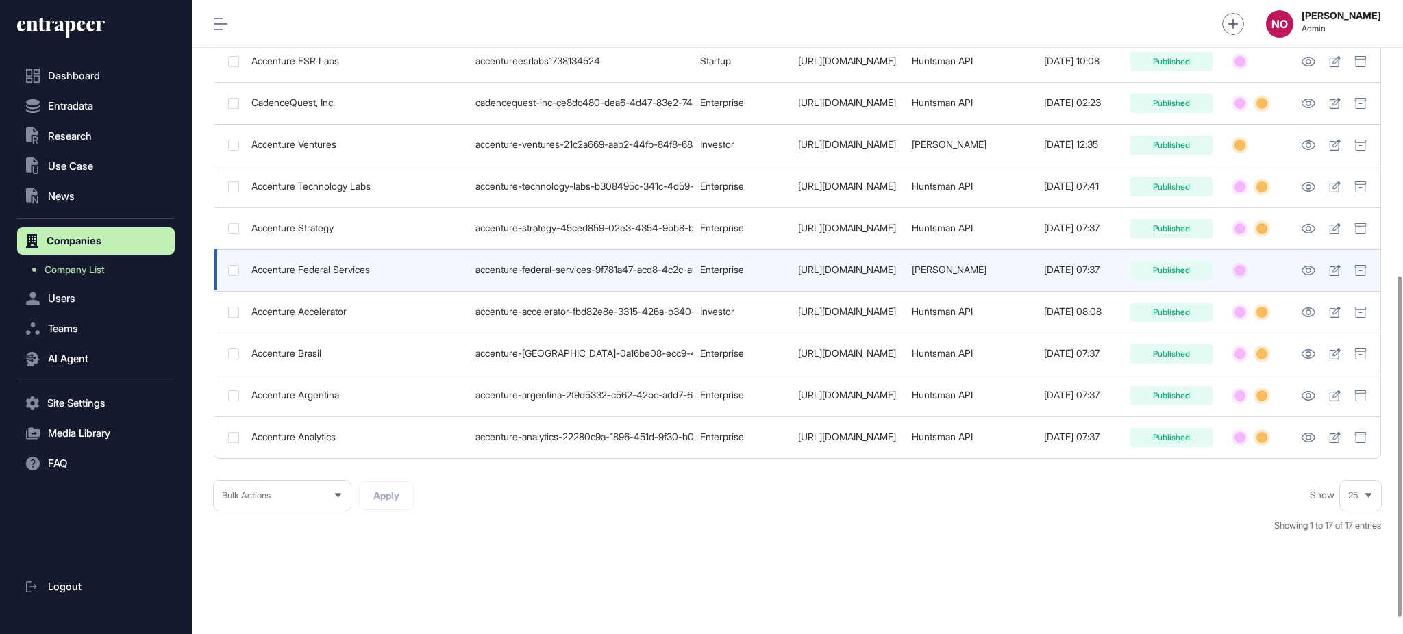
type input "**********"
drag, startPoint x: 375, startPoint y: 277, endPoint x: 249, endPoint y: 286, distance: 127.0
click at [249, 286] on td "Accenture Federal Services" at bounding box center [357, 270] width 224 height 42
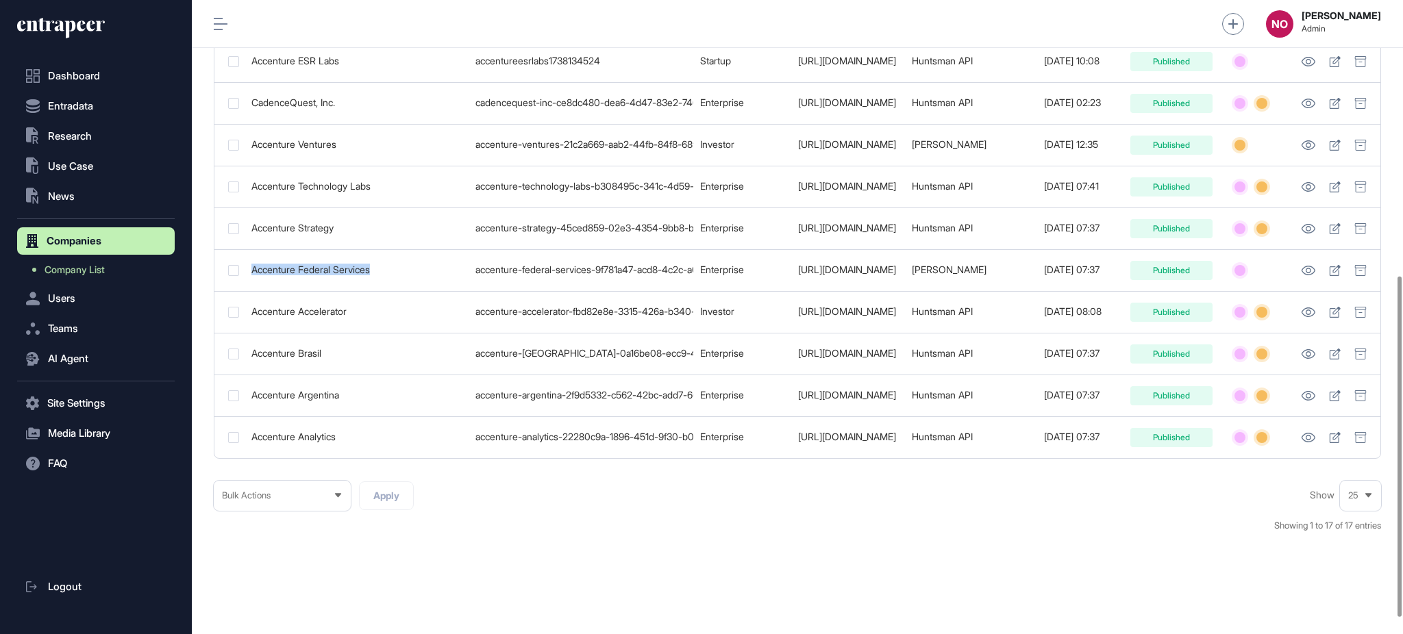
copy div "Accenture Federal Services"
click at [929, 516] on div "Bulk Actions Apply Show 25 Showing 1 to 17 of 17 entries" at bounding box center [797, 514] width 1167 height 66
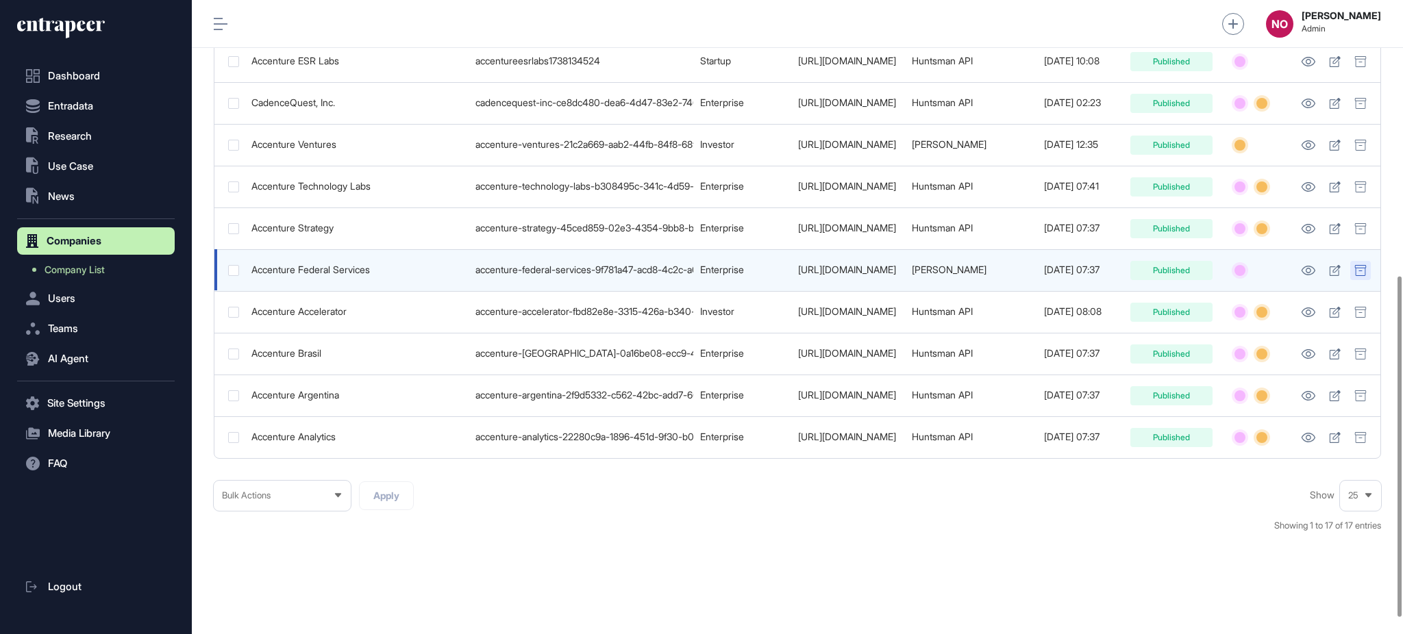
click at [1356, 275] on icon at bounding box center [1360, 270] width 12 height 11
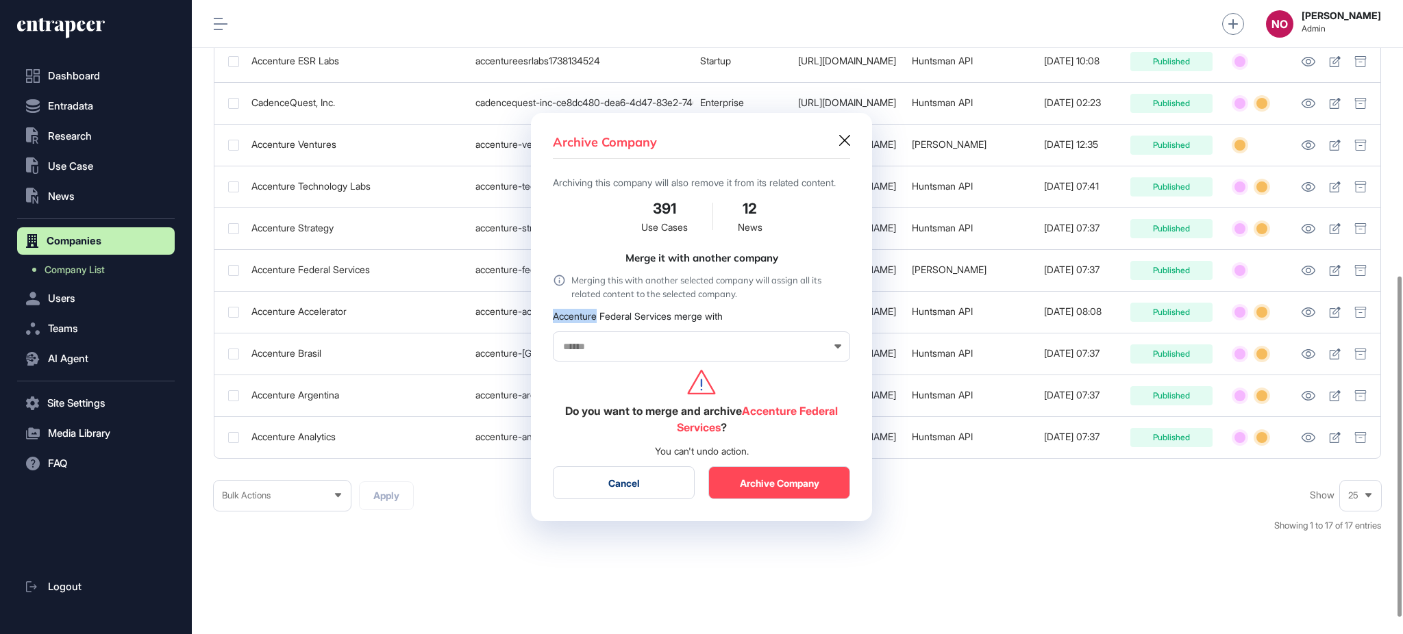
drag, startPoint x: 554, startPoint y: 321, endPoint x: 599, endPoint y: 327, distance: 45.5
click at [599, 323] on div "Accenture Federal Services merge with" at bounding box center [701, 316] width 297 height 14
click at [1014, 535] on div at bounding box center [701, 317] width 1403 height 634
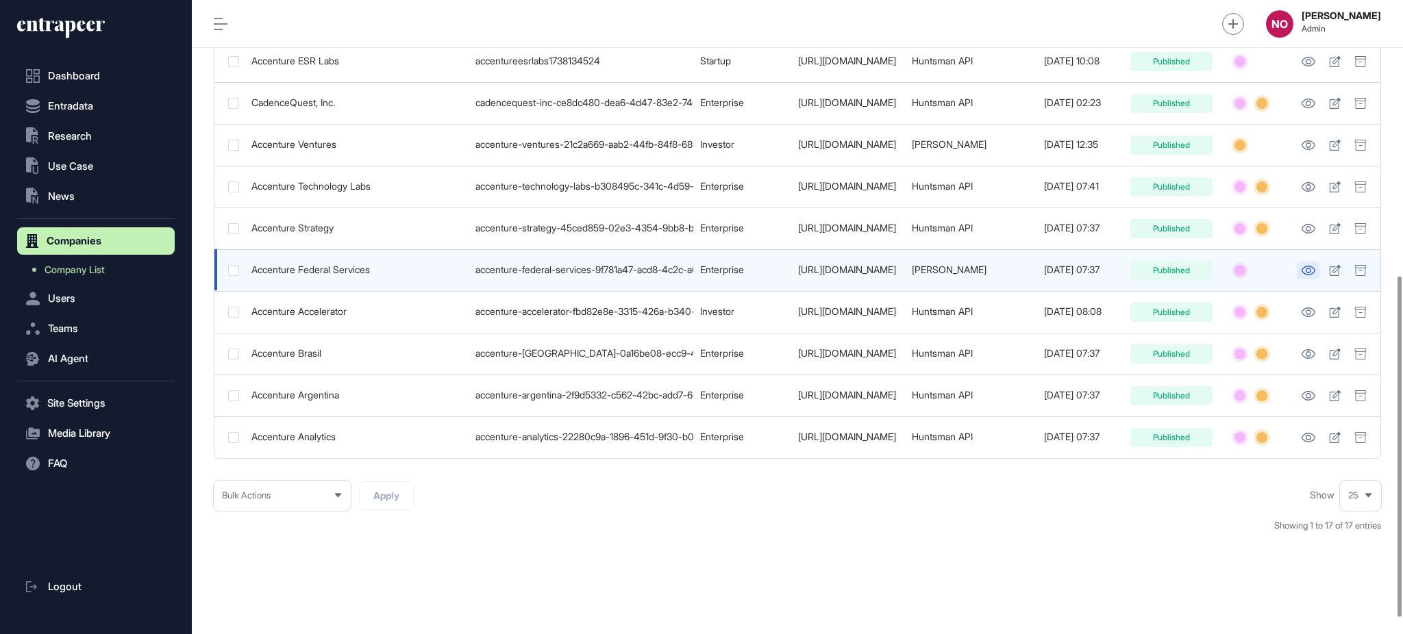
click at [1311, 275] on icon at bounding box center [1308, 271] width 14 height 10
click at [1355, 273] on icon at bounding box center [1359, 270] width 11 height 11
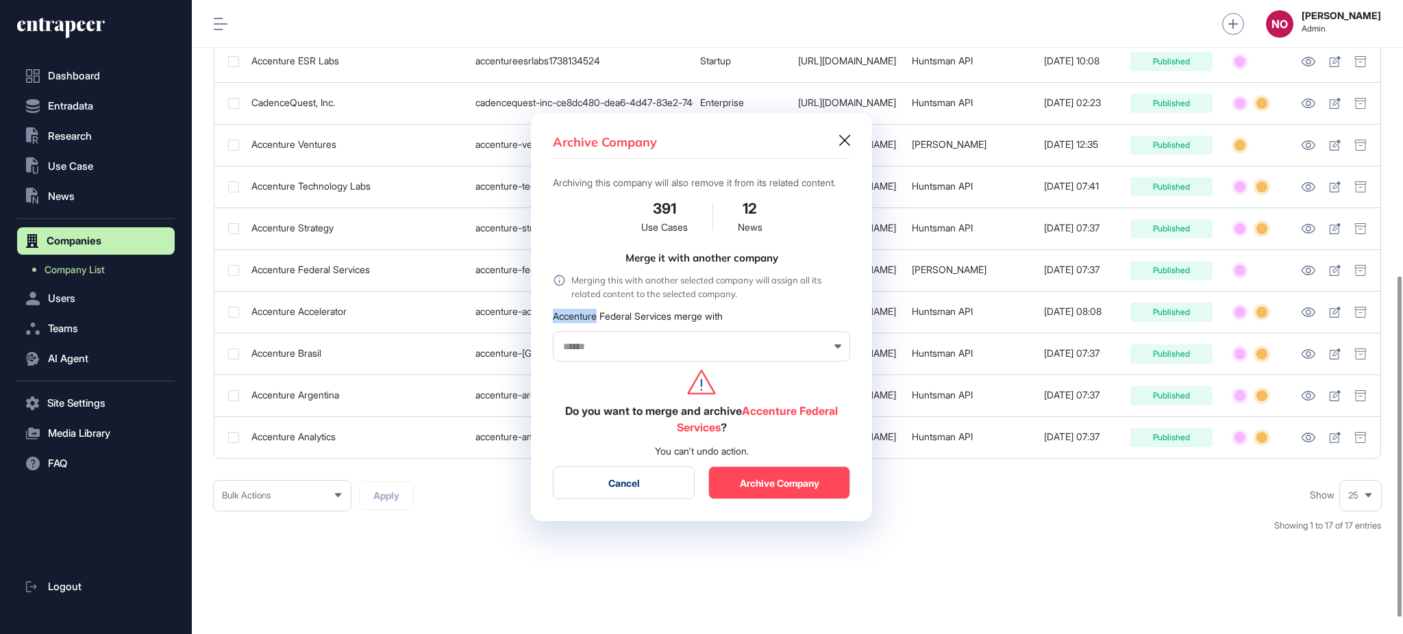
drag, startPoint x: 551, startPoint y: 325, endPoint x: 597, endPoint y: 326, distance: 46.6
click at [597, 326] on div "Archive Company Archiving this company will also remove it from its related con…" at bounding box center [701, 317] width 341 height 409
copy div "Accenture"
click at [616, 362] on div at bounding box center [701, 346] width 297 height 30
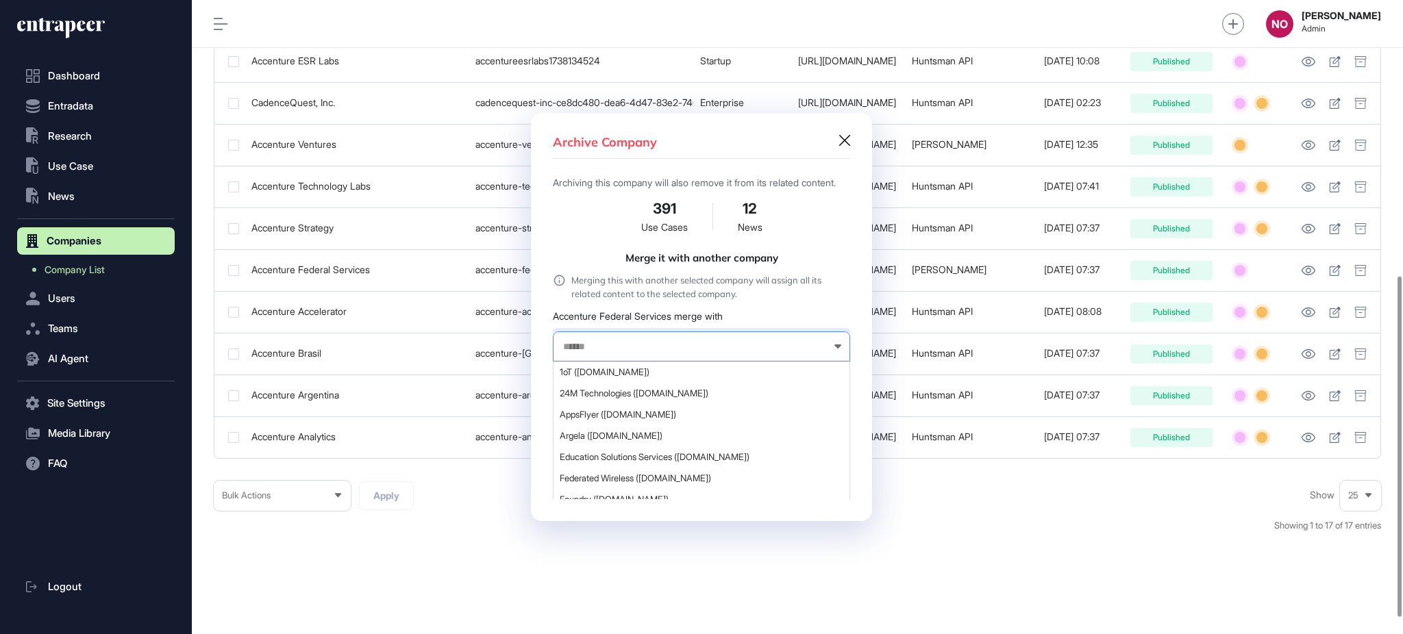
click at [606, 353] on input "text" at bounding box center [693, 347] width 262 height 12
paste input "*********"
type input "*********"
click at [644, 376] on span "Accenture ([DOMAIN_NAME])" at bounding box center [701, 372] width 282 height 10
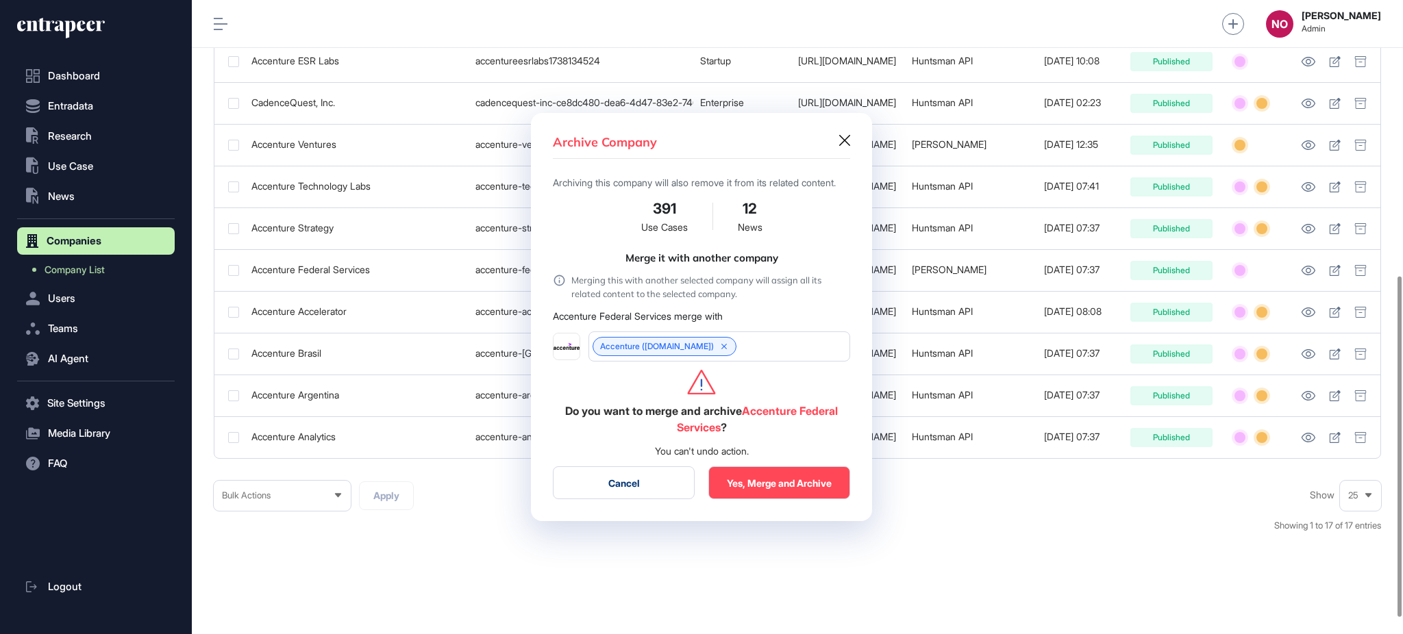
click at [776, 482] on button "Yes, Merge and Archive" at bounding box center [779, 482] width 142 height 33
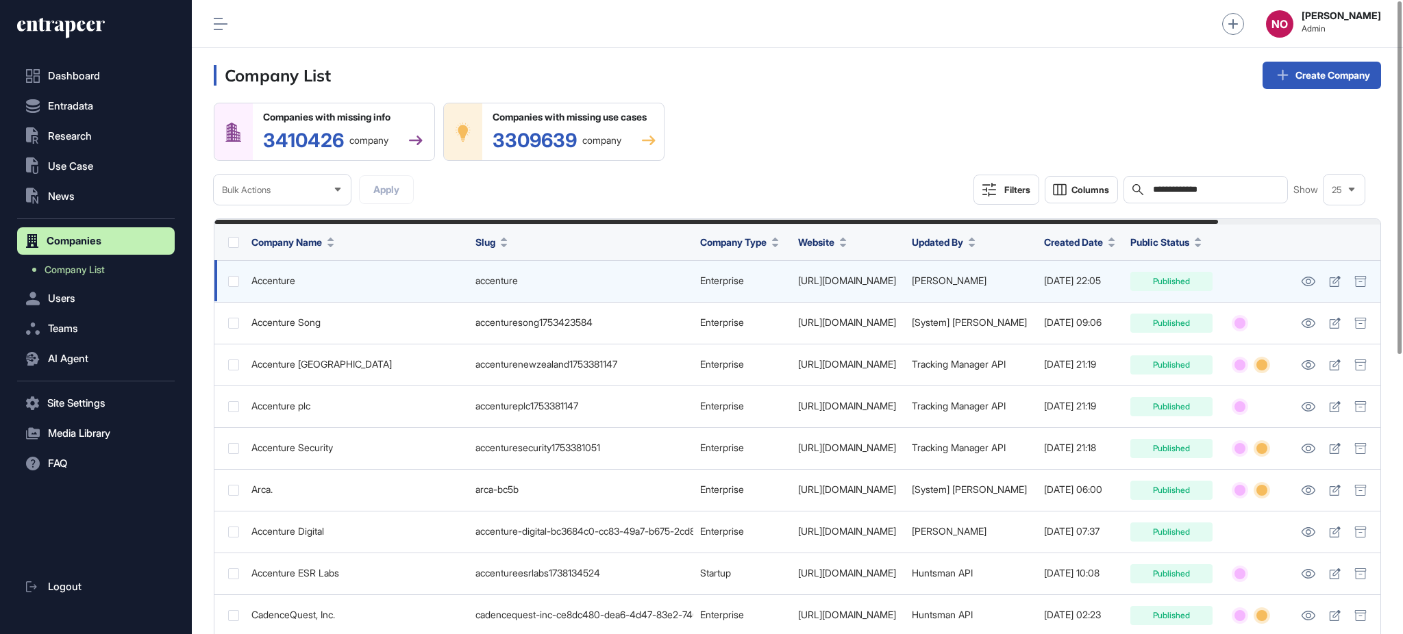
scroll to position [500, 0]
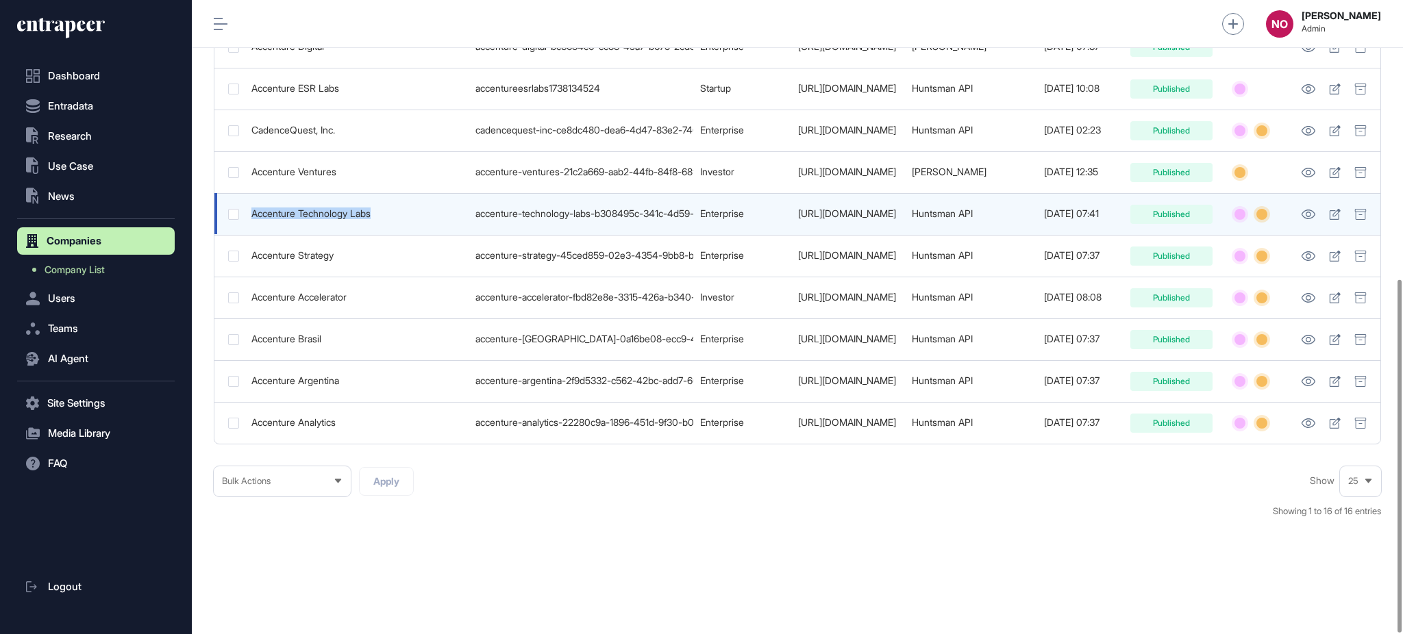
drag, startPoint x: 248, startPoint y: 202, endPoint x: 376, endPoint y: 218, distance: 129.1
click at [376, 218] on td "Accenture Technology Labs" at bounding box center [357, 214] width 224 height 42
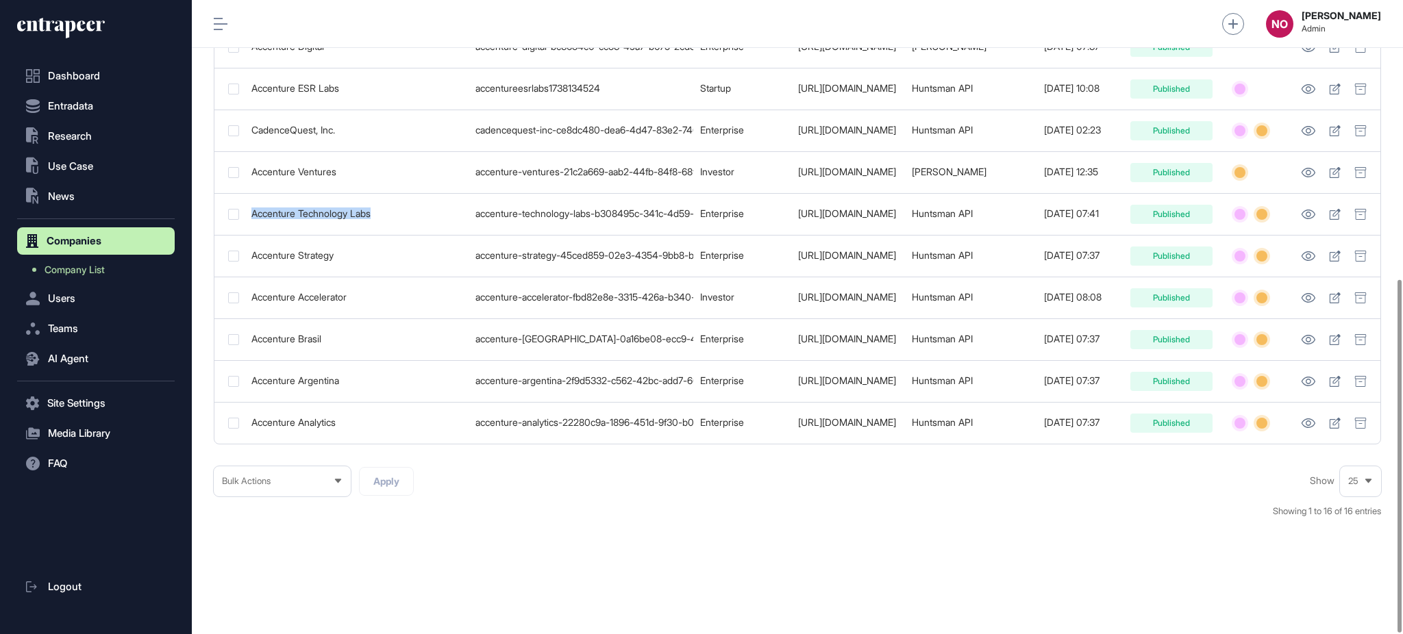
copy div "Accenture Technology Labs"
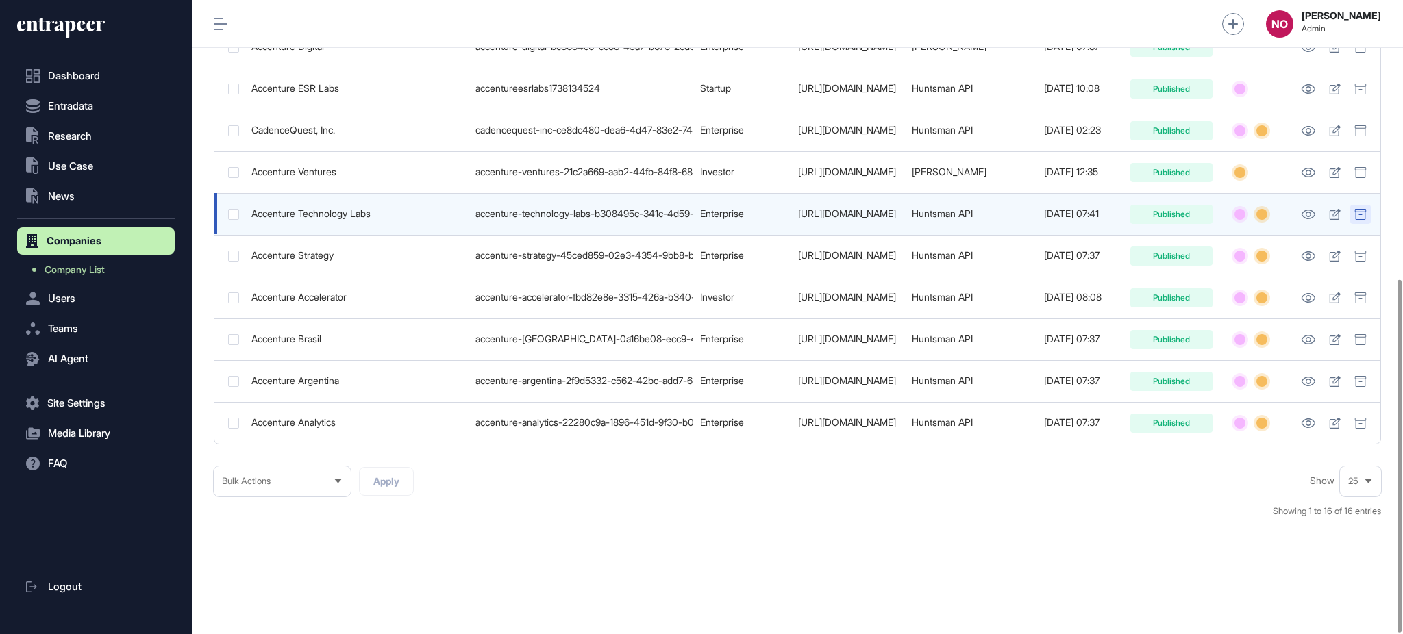
click at [1366, 205] on div at bounding box center [1360, 214] width 21 height 19
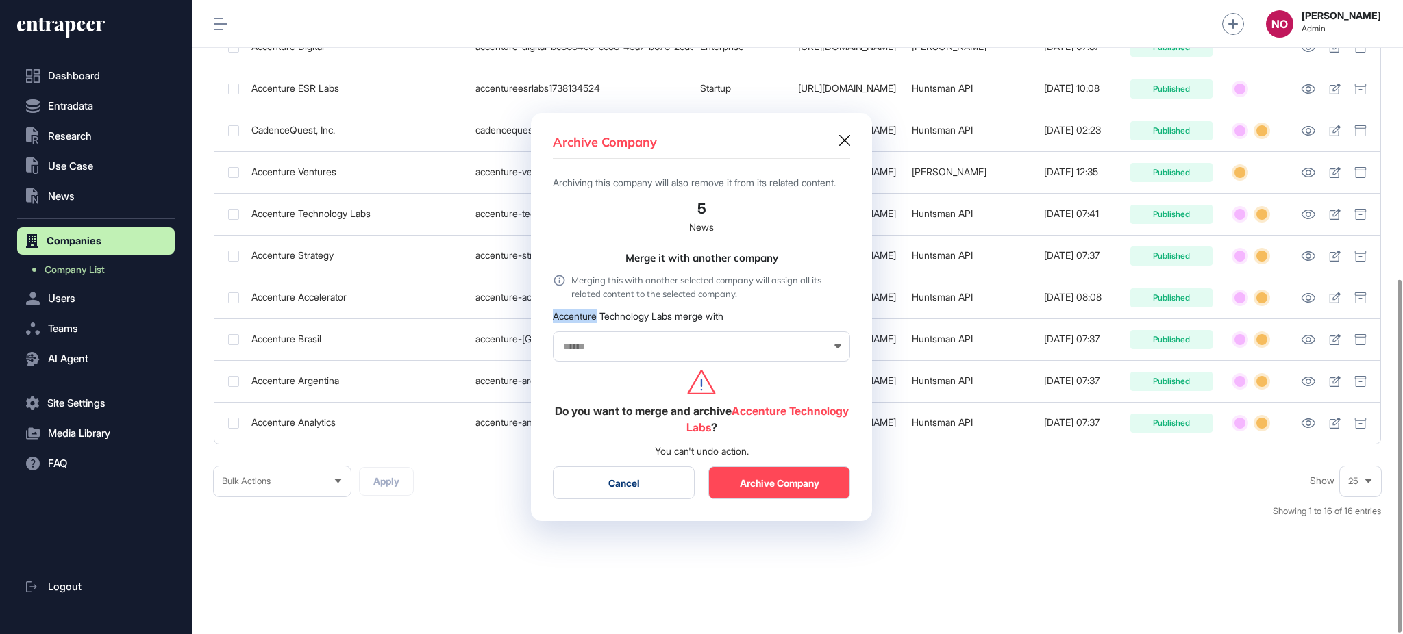
drag, startPoint x: 555, startPoint y: 325, endPoint x: 599, endPoint y: 328, distance: 44.0
click at [599, 328] on div "Archive Company Archiving this company will also remove it from its related con…" at bounding box center [701, 317] width 341 height 409
copy div "Accenture"
click at [599, 353] on input "text" at bounding box center [693, 347] width 262 height 12
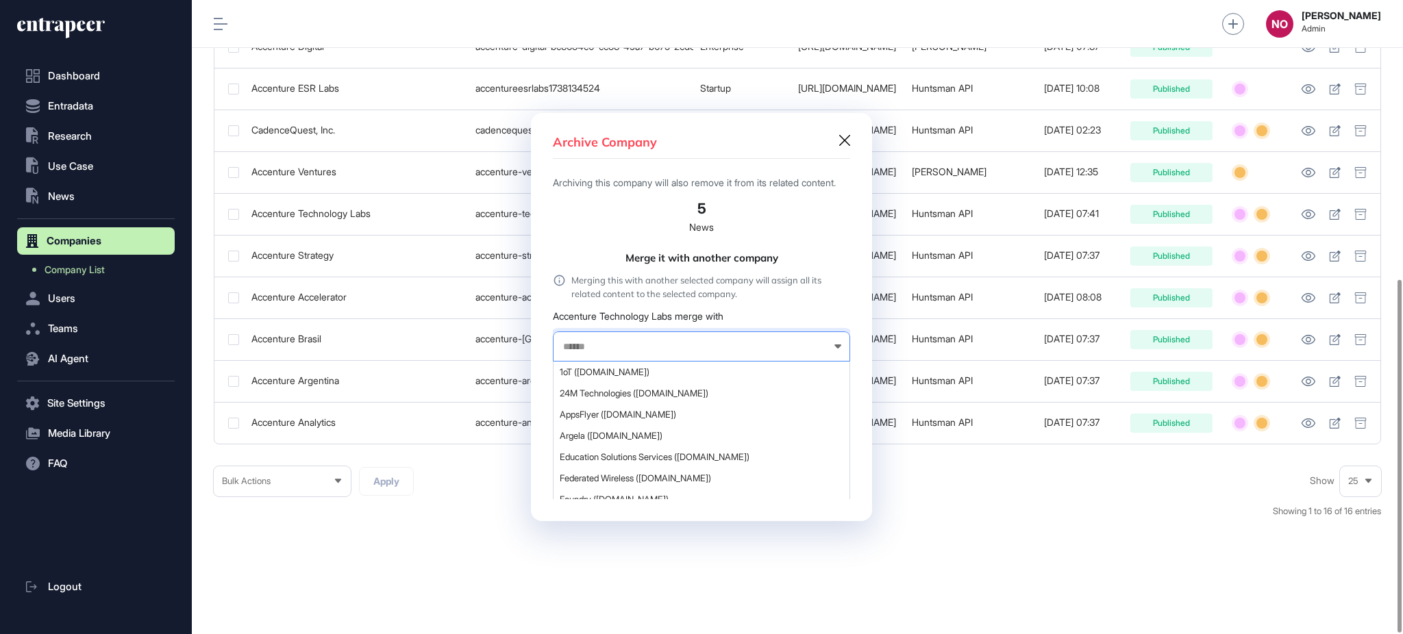
paste input "*********"
type input "*********"
click at [623, 377] on span "Accenture ([DOMAIN_NAME])" at bounding box center [701, 372] width 282 height 10
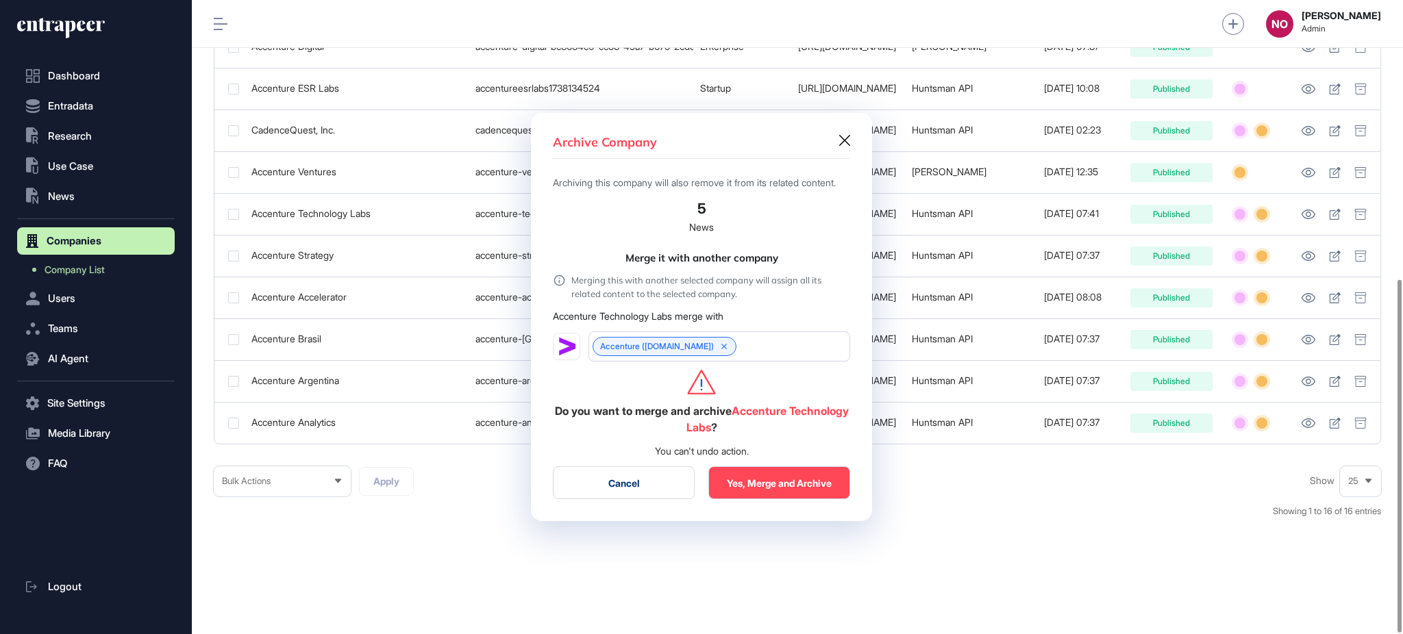
click at [745, 358] on div "Accenture ([DOMAIN_NAME])" at bounding box center [719, 346] width 262 height 30
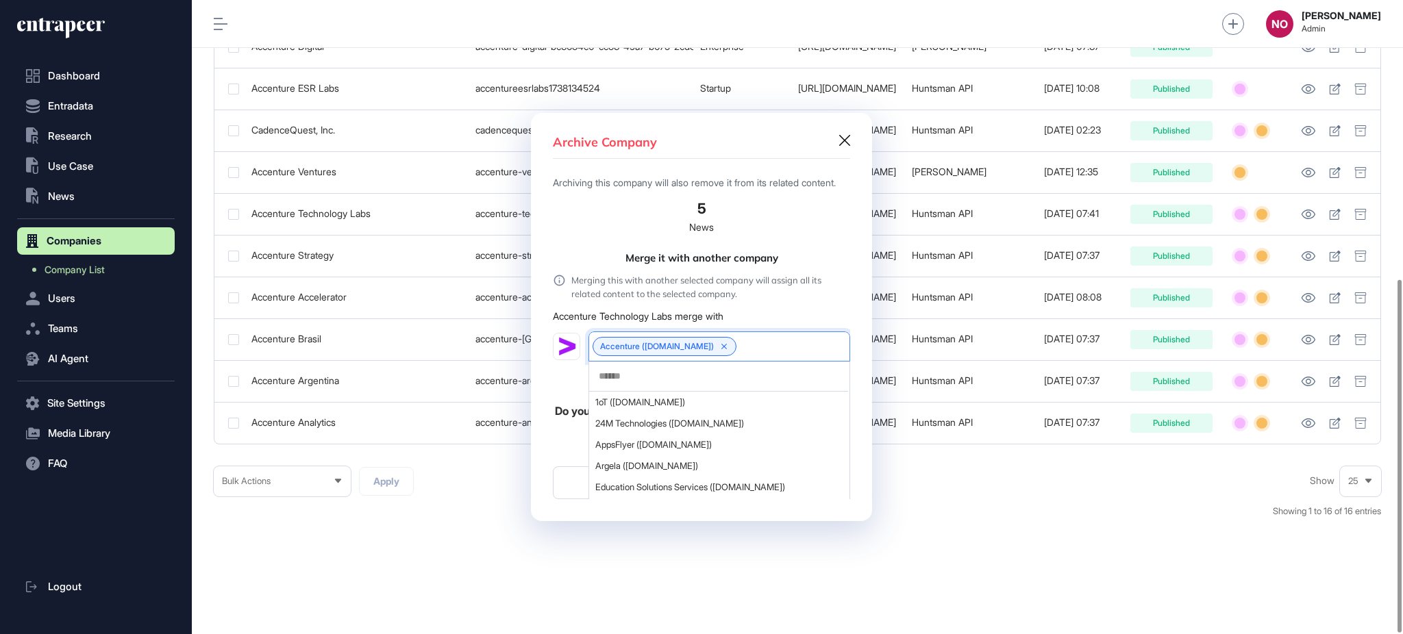
click at [668, 382] on input "text" at bounding box center [718, 377] width 242 height 12
paste input "*********"
type input "*********"
click at [666, 427] on span "Accenture ([DOMAIN_NAME])" at bounding box center [718, 423] width 247 height 10
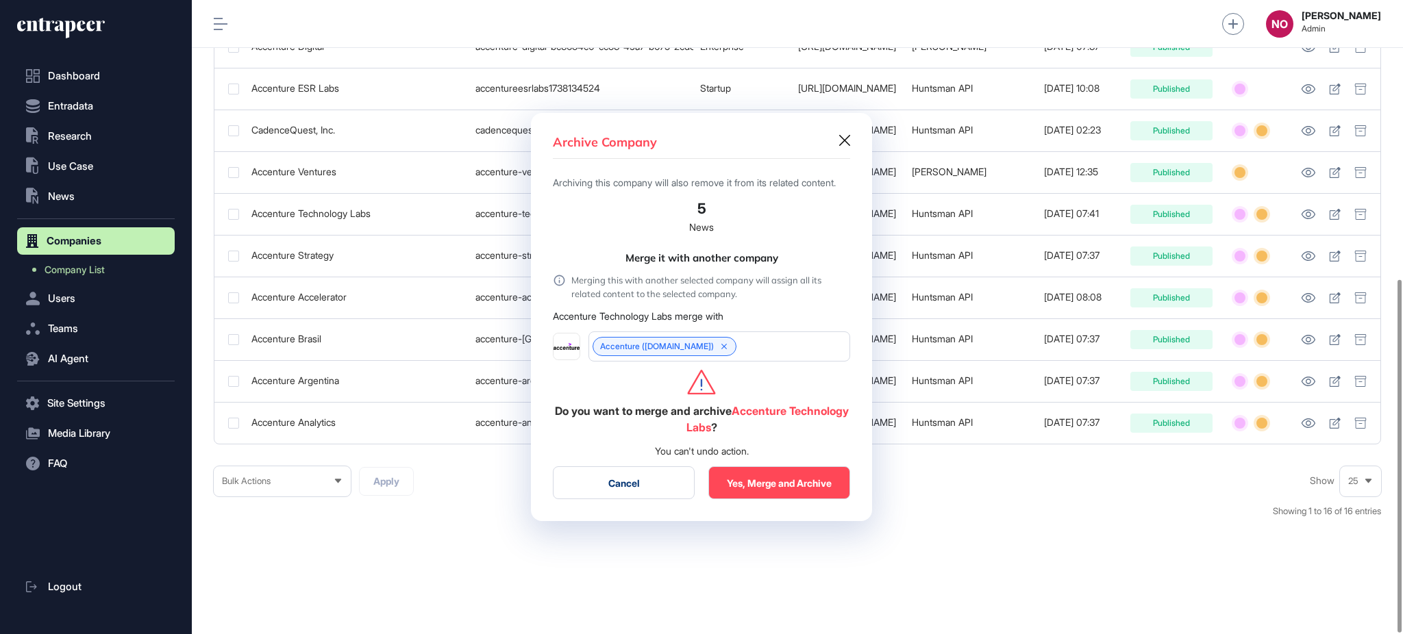
click at [767, 489] on button "Yes, Merge and Archive" at bounding box center [779, 482] width 142 height 33
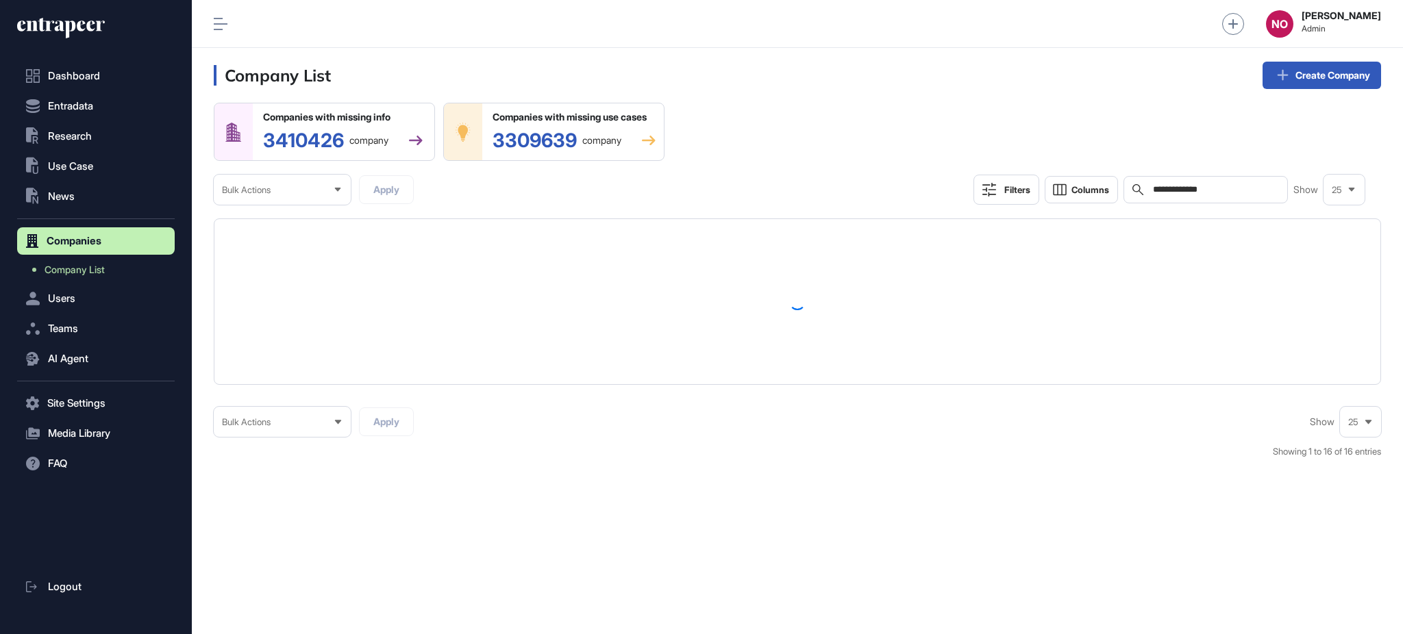
click at [1229, 191] on input "**********" at bounding box center [1214, 189] width 127 height 11
click at [990, 154] on div "Companies with missing info 3410426 company Companies with missing use cases 33…" at bounding box center [797, 154] width 1167 height 102
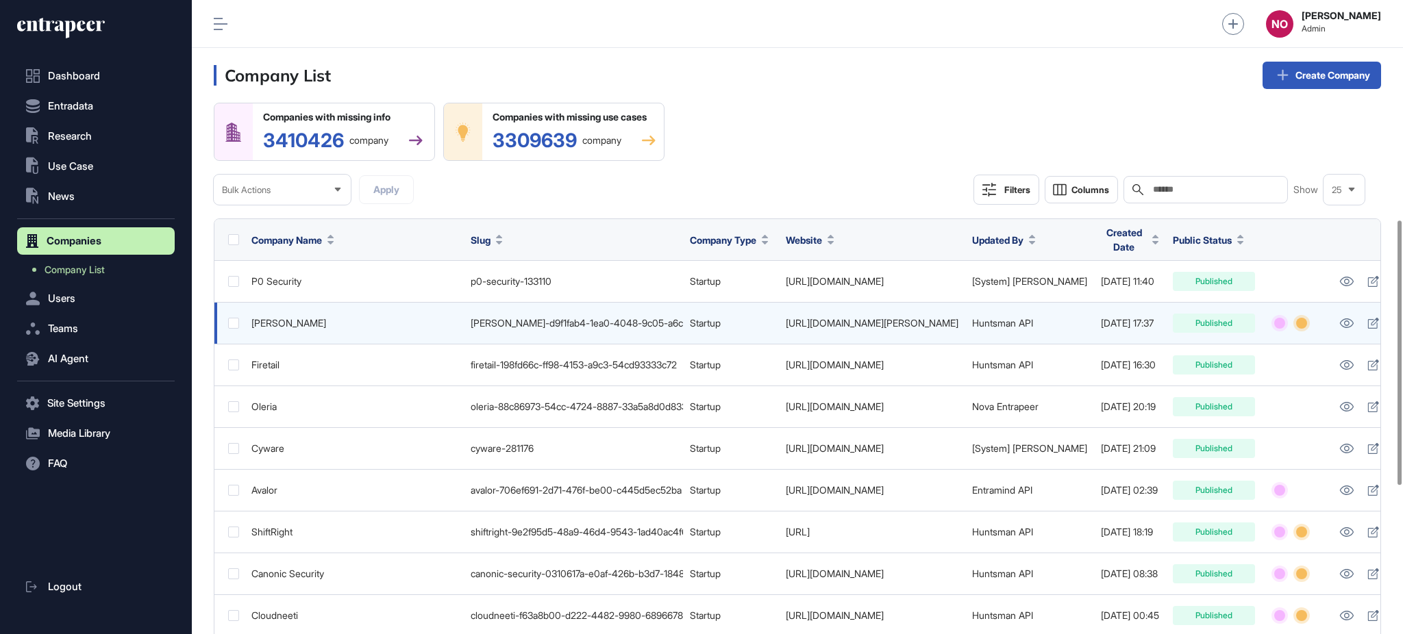
scroll to position [555, 0]
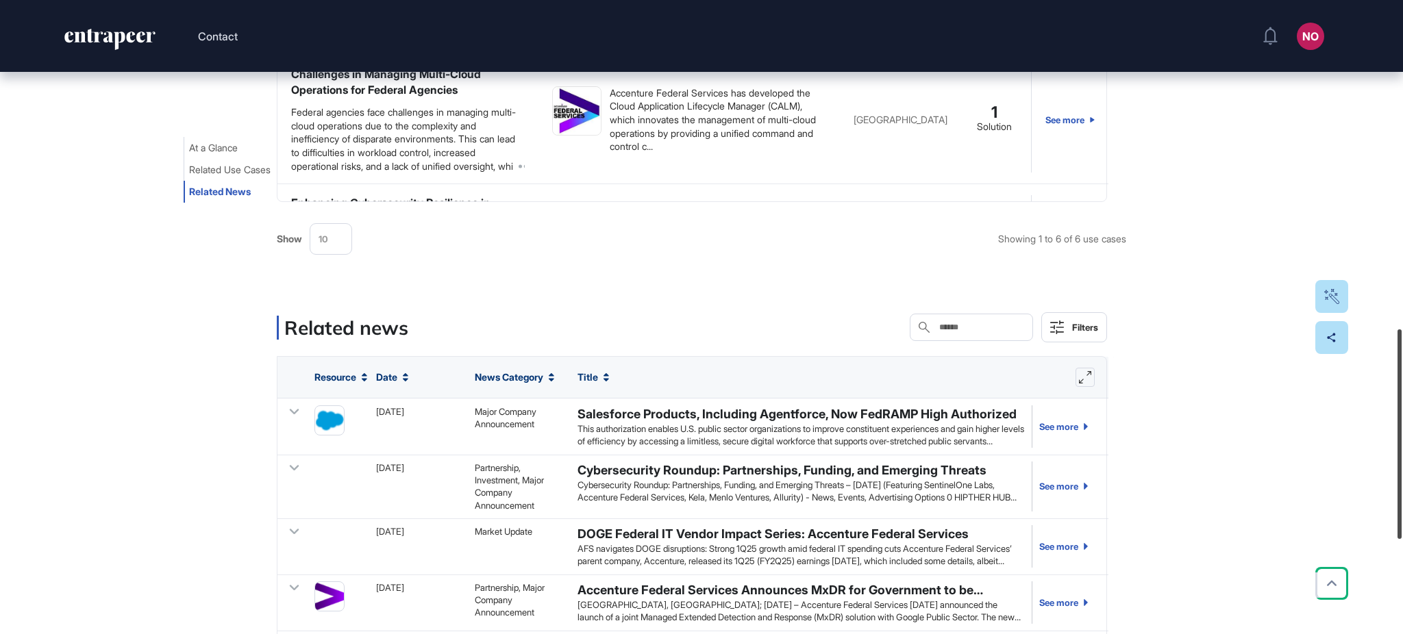
scroll to position [1275, 0]
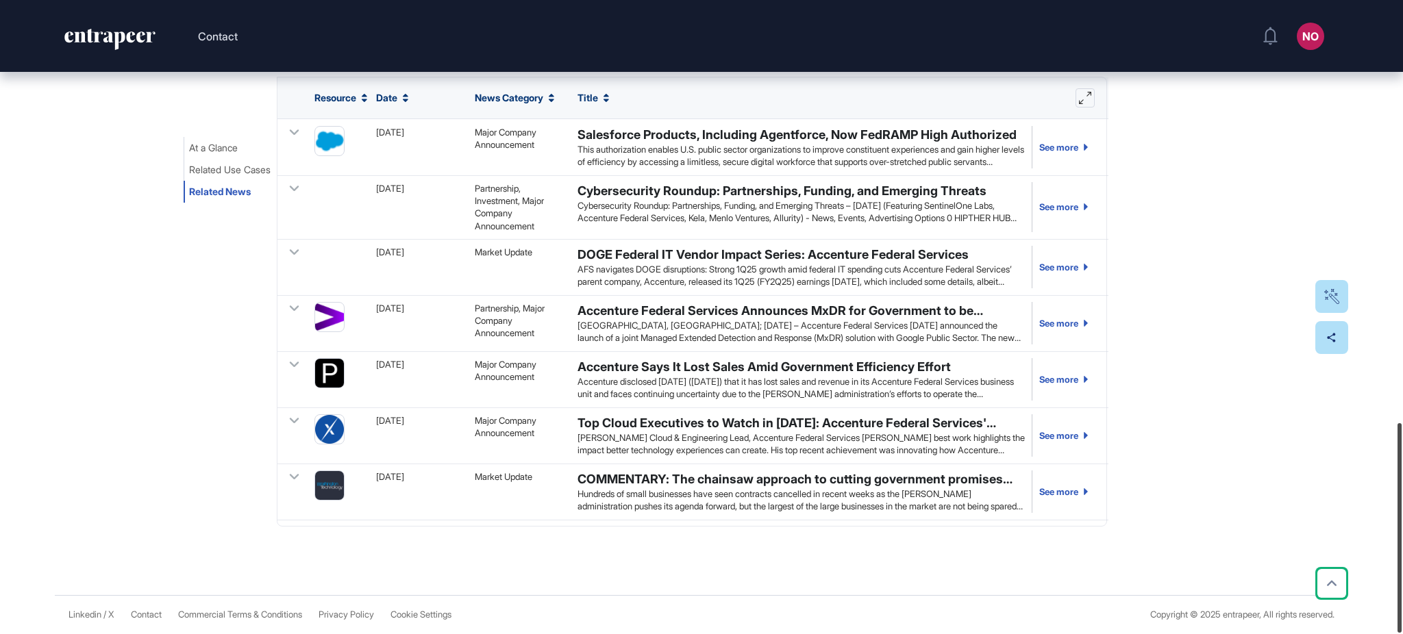
drag, startPoint x: 1401, startPoint y: 270, endPoint x: 1401, endPoint y: 519, distance: 249.3
click at [1401, 519] on div at bounding box center [1399, 528] width 4 height 210
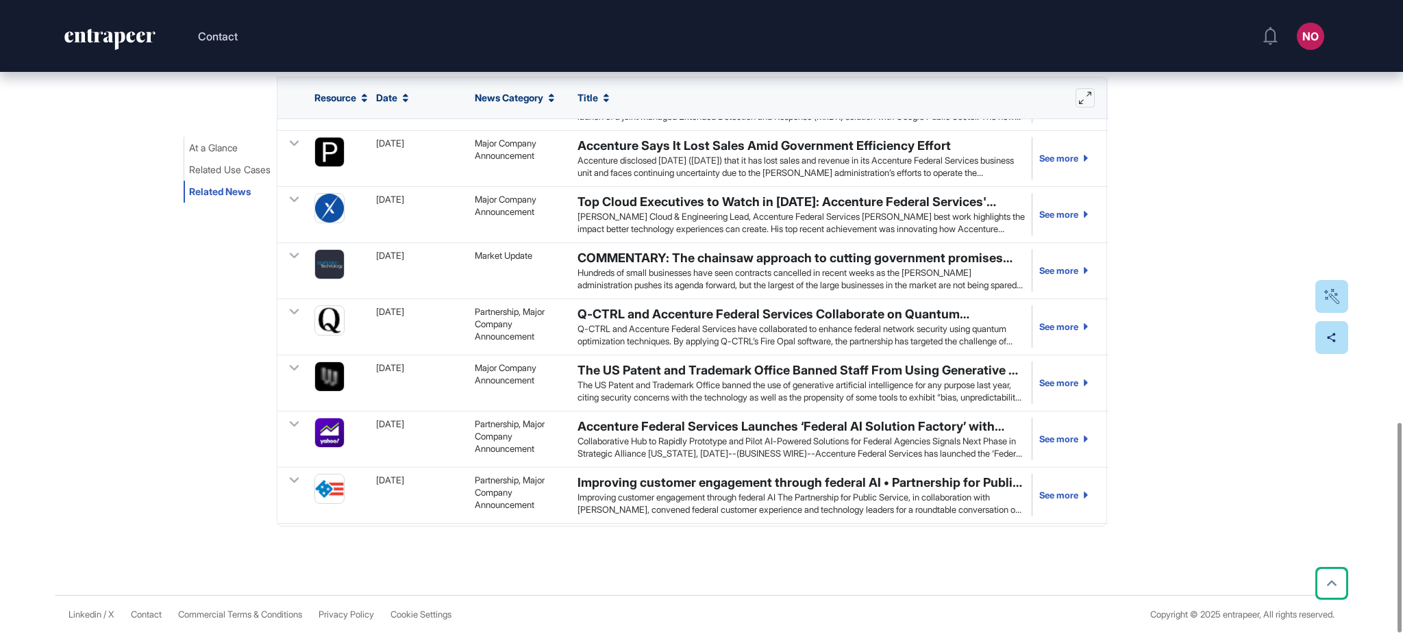
scroll to position [277, 0]
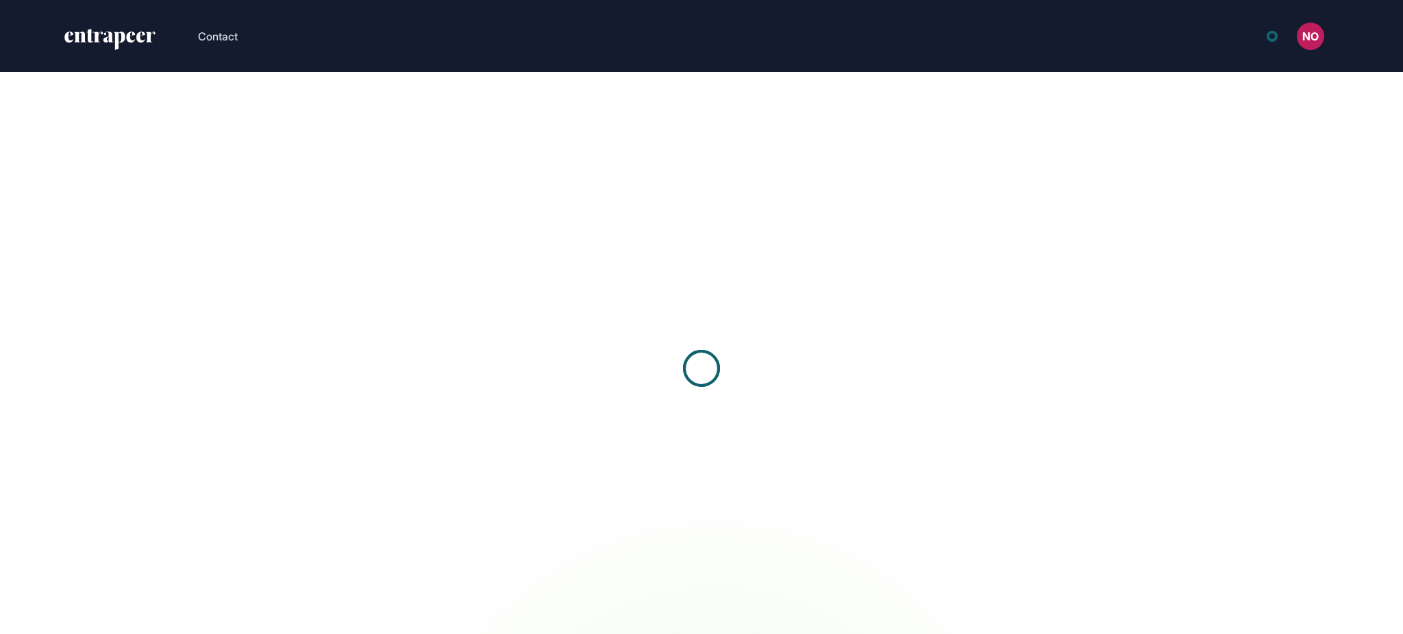
scroll to position [1, 1]
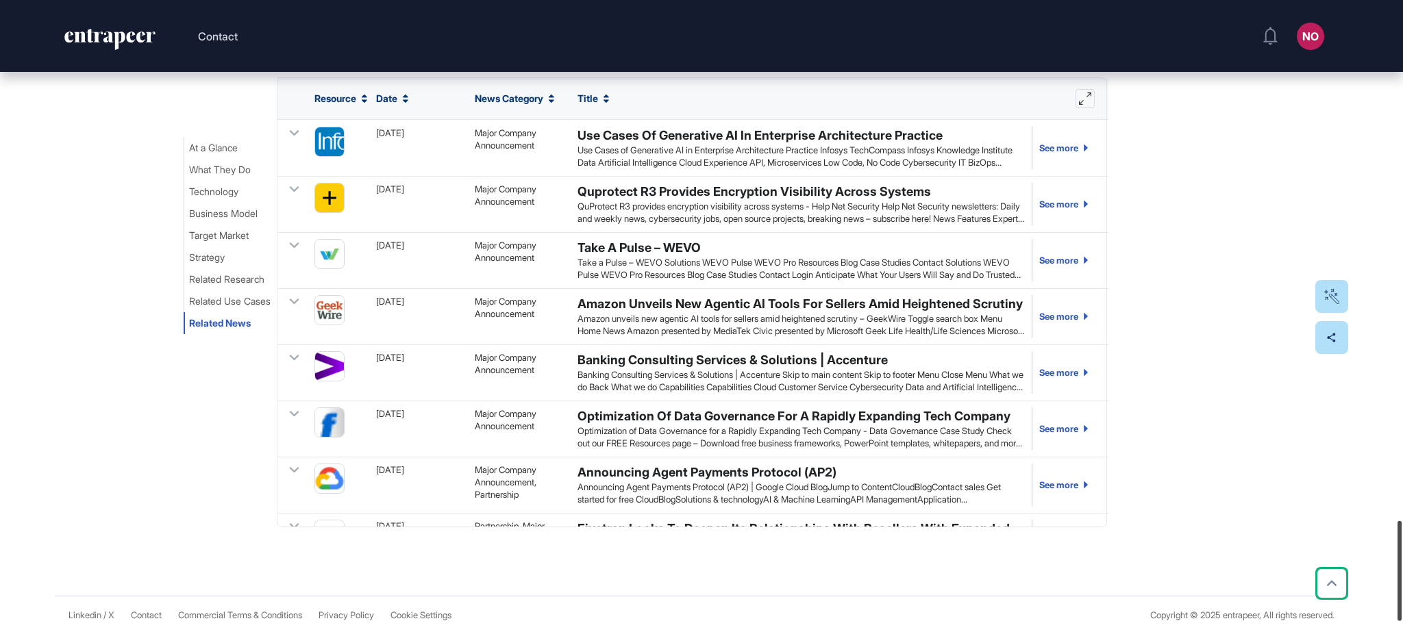
scroll to position [3289, 0]
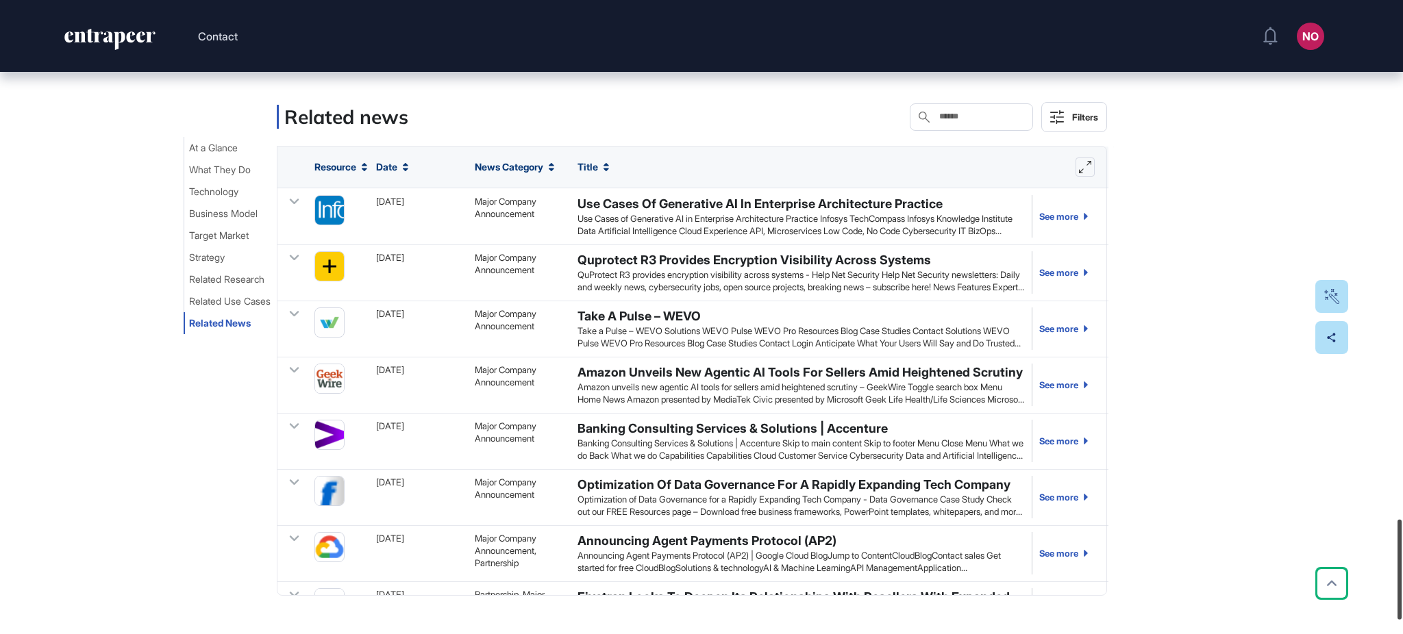
drag, startPoint x: 1401, startPoint y: 225, endPoint x: 1401, endPoint y: 584, distance: 358.9
click at [1401, 584] on div at bounding box center [1399, 570] width 4 height 100
